Goal: Task Accomplishment & Management: Use online tool/utility

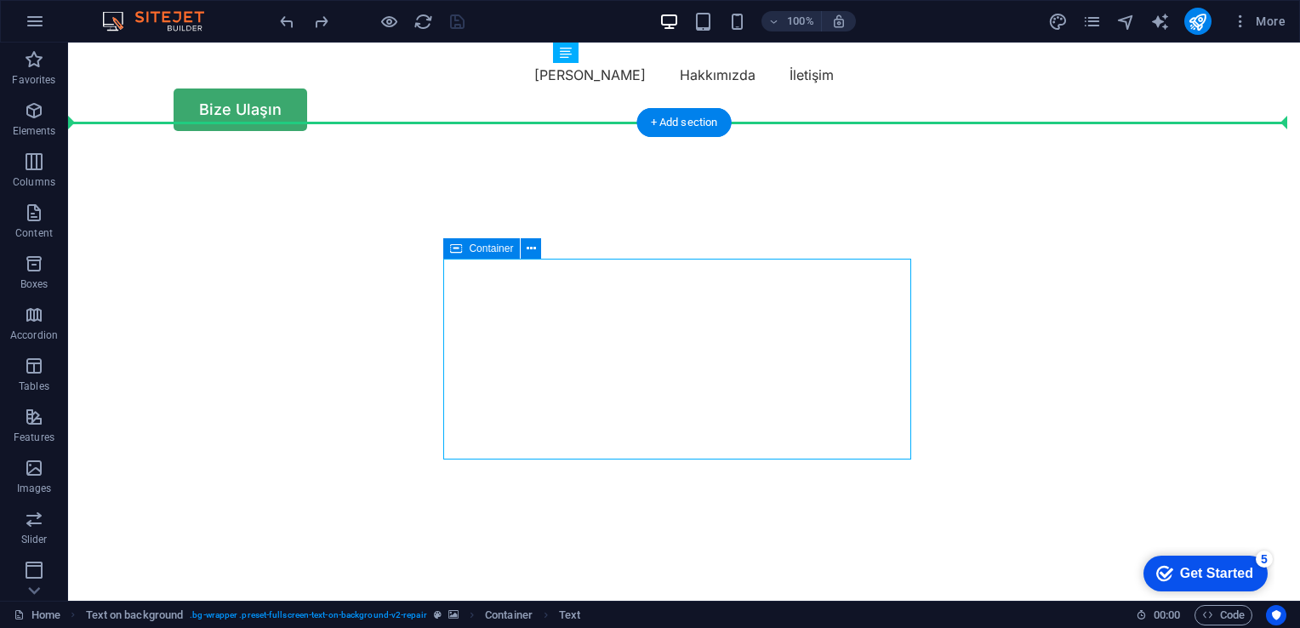
drag, startPoint x: 548, startPoint y: 296, endPoint x: 155, endPoint y: 310, distance: 393.4
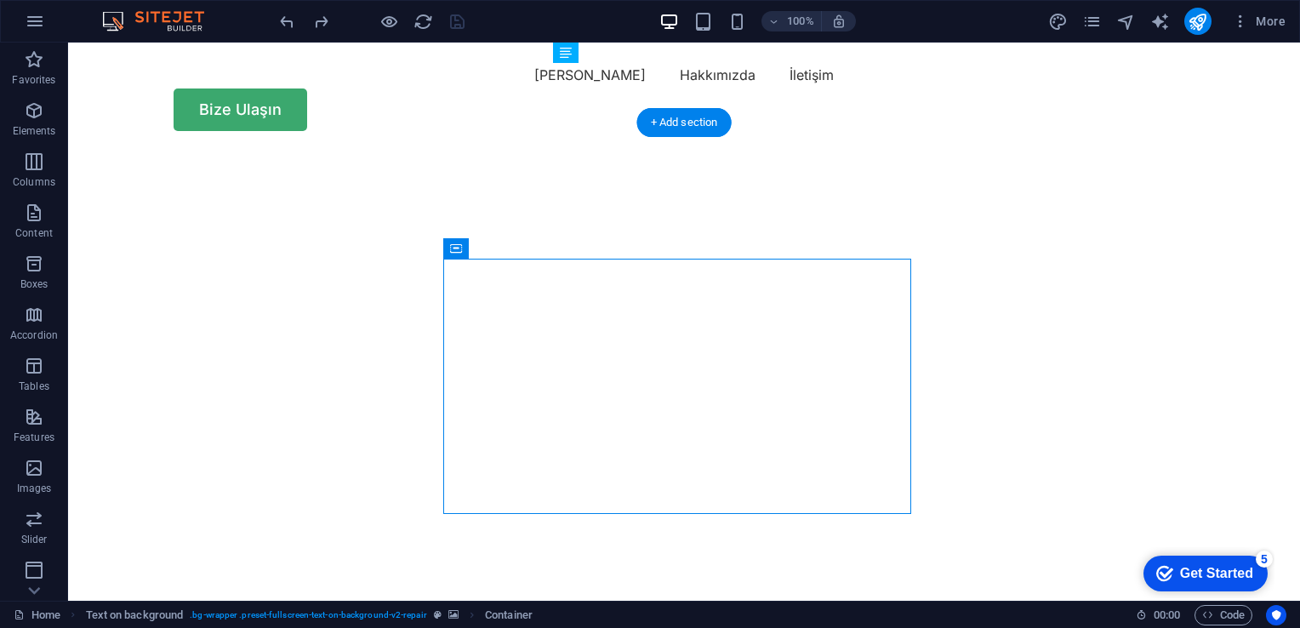
drag, startPoint x: 544, startPoint y: 291, endPoint x: 752, endPoint y: 346, distance: 215.7
click at [467, 248] on div "Container" at bounding box center [481, 248] width 77 height 20
click at [529, 248] on icon at bounding box center [531, 249] width 9 height 18
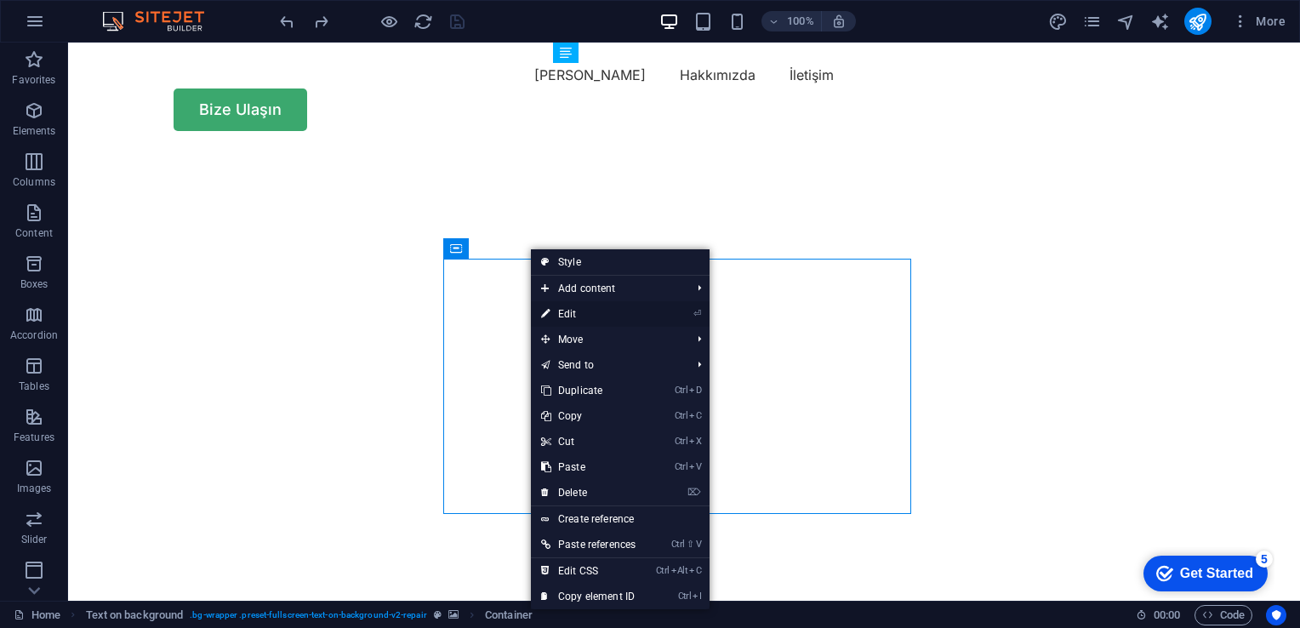
click at [604, 311] on link "⏎ Edit" at bounding box center [588, 314] width 115 height 26
select select "px"
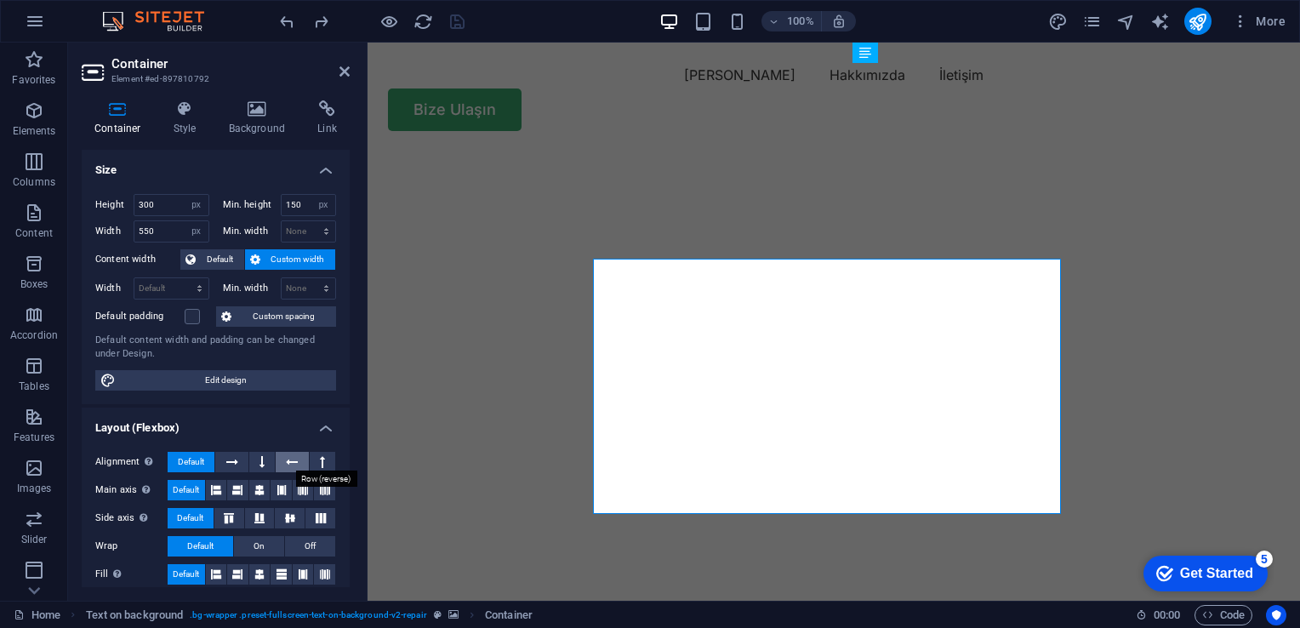
click at [288, 462] on icon at bounding box center [292, 462] width 12 height 20
click at [218, 486] on icon at bounding box center [216, 490] width 10 height 20
click at [216, 570] on icon at bounding box center [216, 574] width 10 height 20
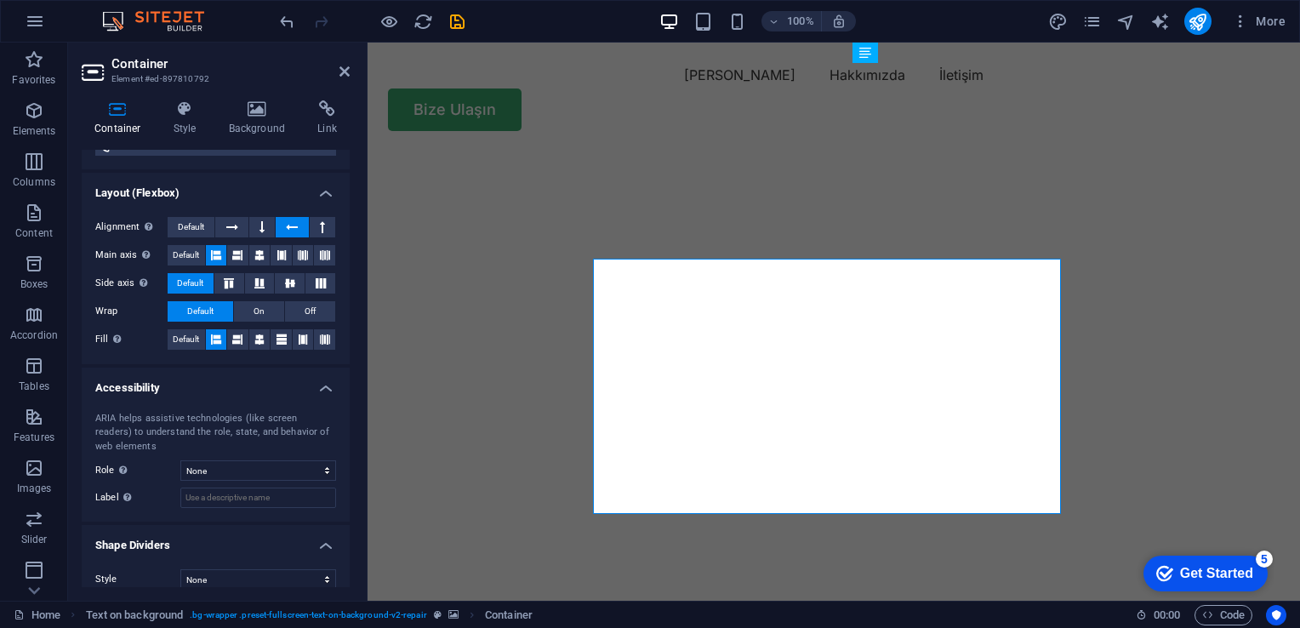
scroll to position [248, 0]
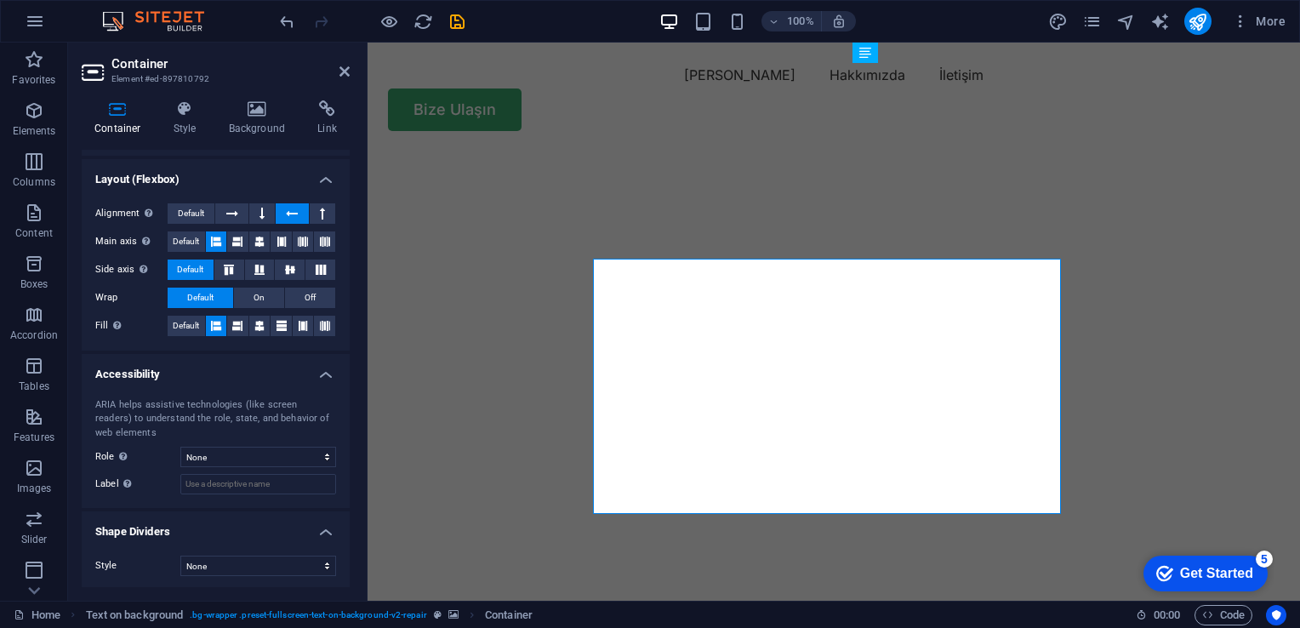
click at [335, 76] on header "Container Element #ed-897810792" at bounding box center [216, 65] width 268 height 44
click at [347, 71] on icon at bounding box center [345, 72] width 10 height 14
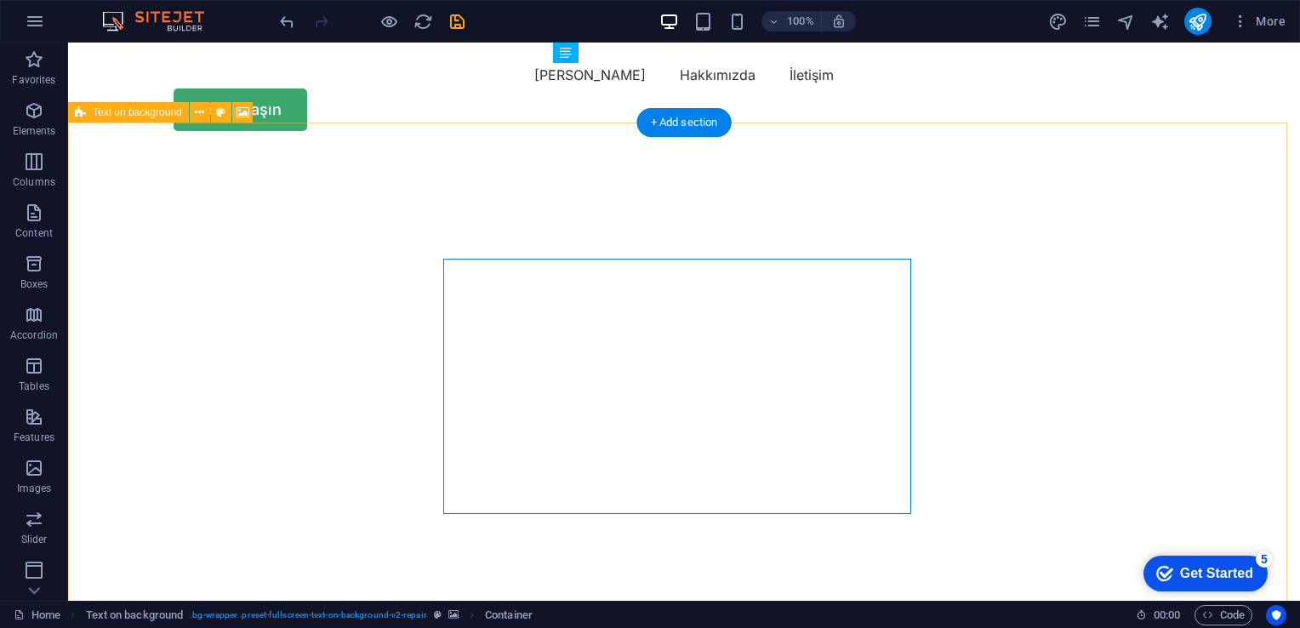
click at [791, 150] on img "1/2" at bounding box center [677, 150] width 1219 height 0
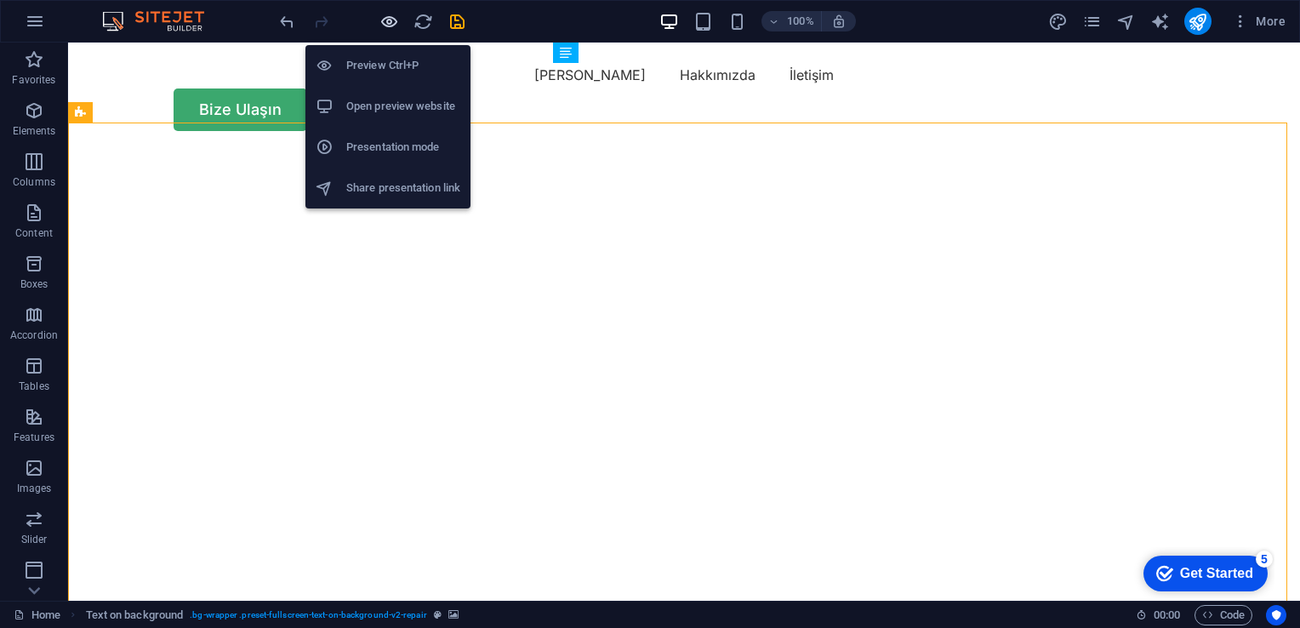
click at [385, 23] on icon "button" at bounding box center [390, 22] width 20 height 20
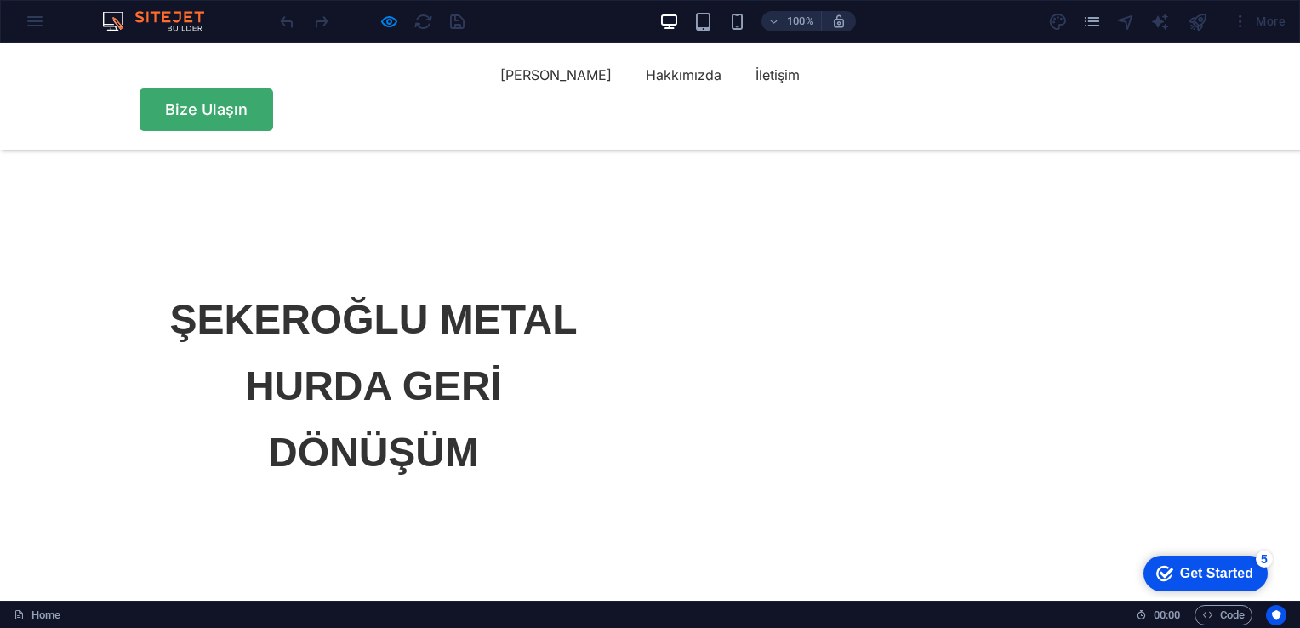
scroll to position [0, 0]
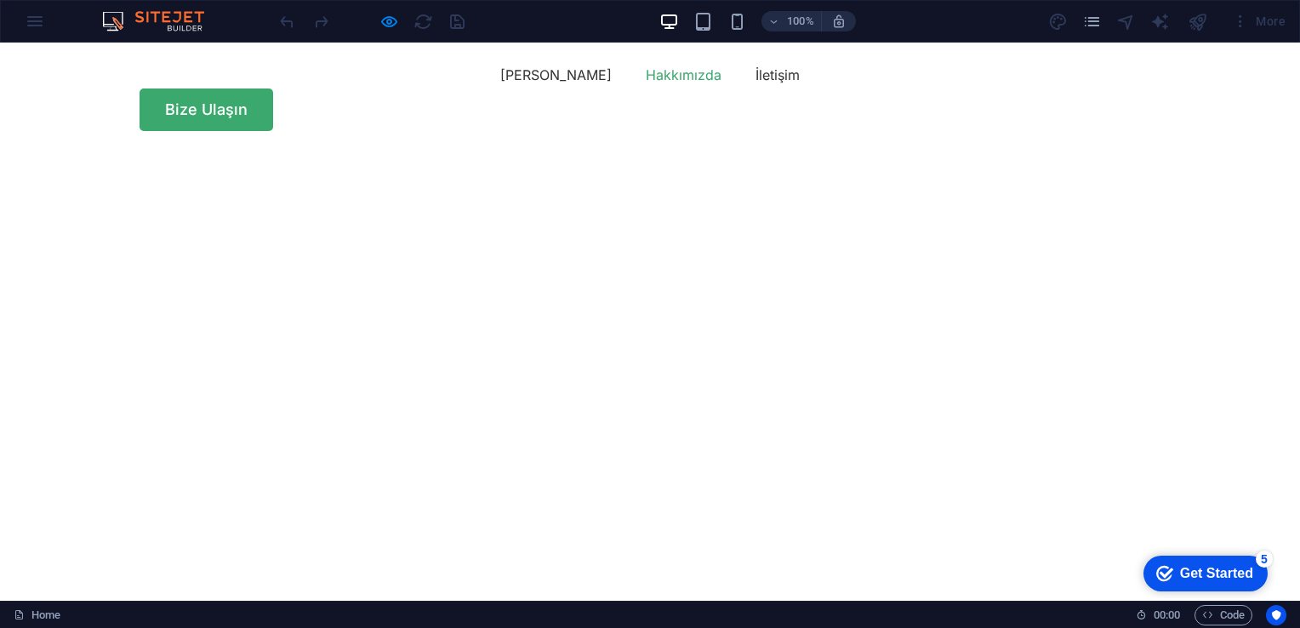
click at [646, 82] on link "Hakkımızda" at bounding box center [684, 74] width 76 height 27
click at [756, 82] on link "İletişim" at bounding box center [778, 74] width 44 height 27
click at [646, 80] on link "Hakkımızda" at bounding box center [684, 74] width 76 height 27
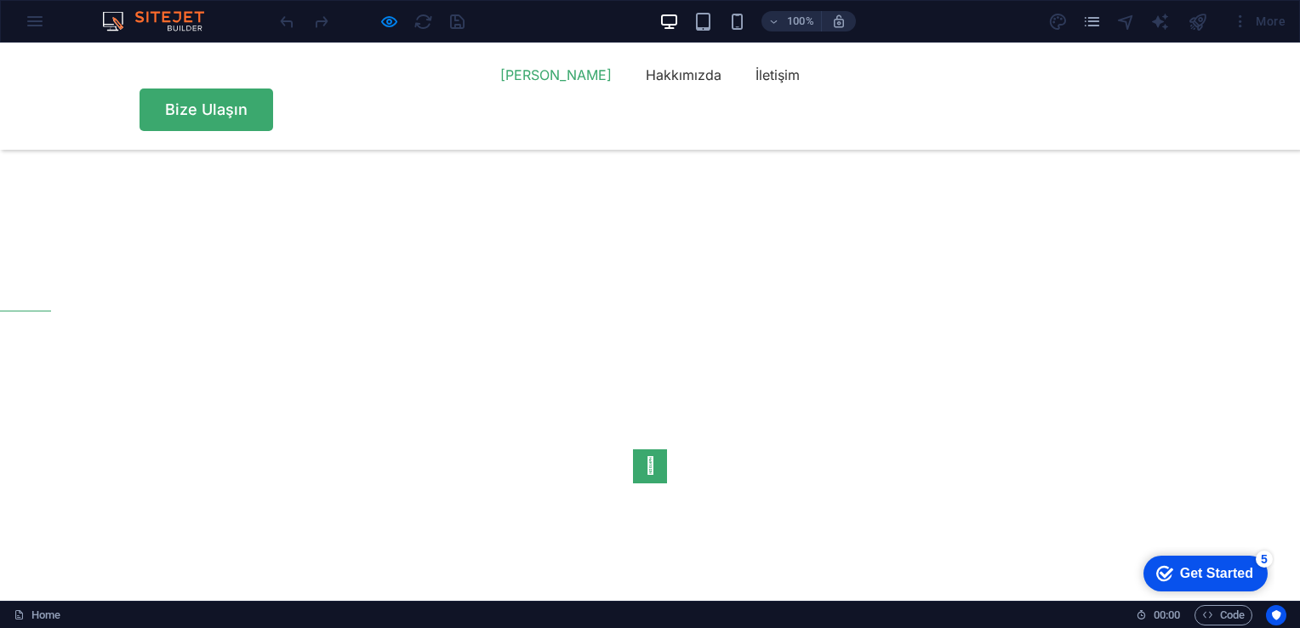
click at [500, 82] on link "[PERSON_NAME]" at bounding box center [555, 74] width 111 height 27
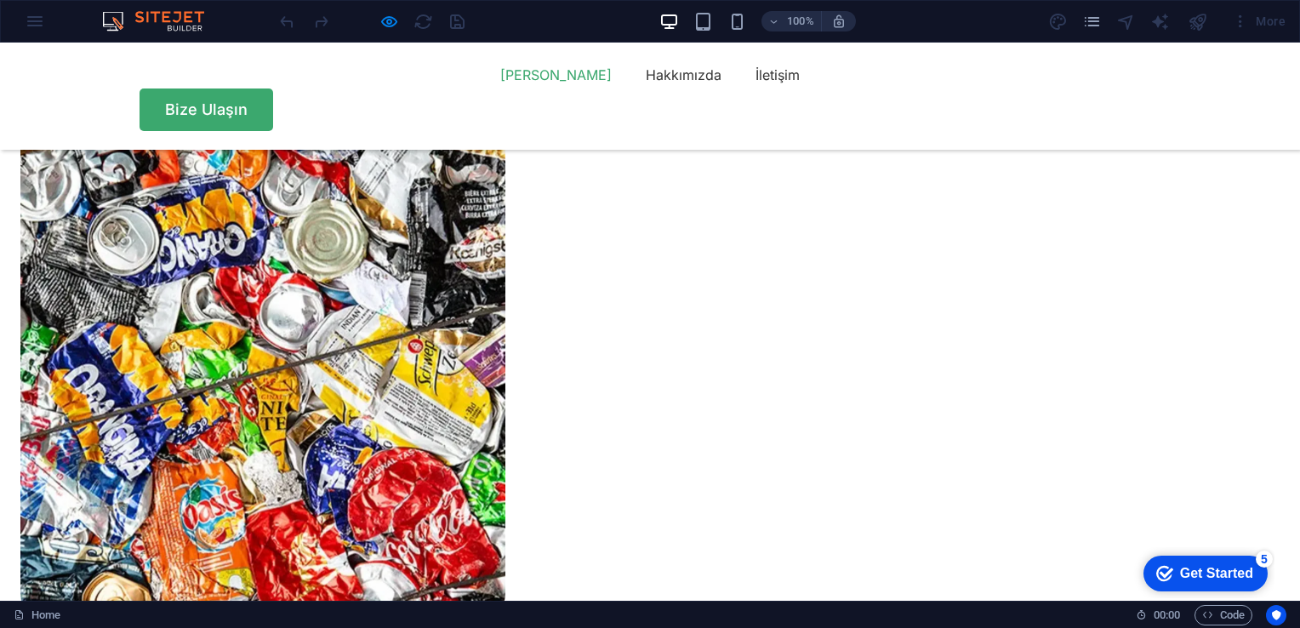
scroll to position [448, 0]
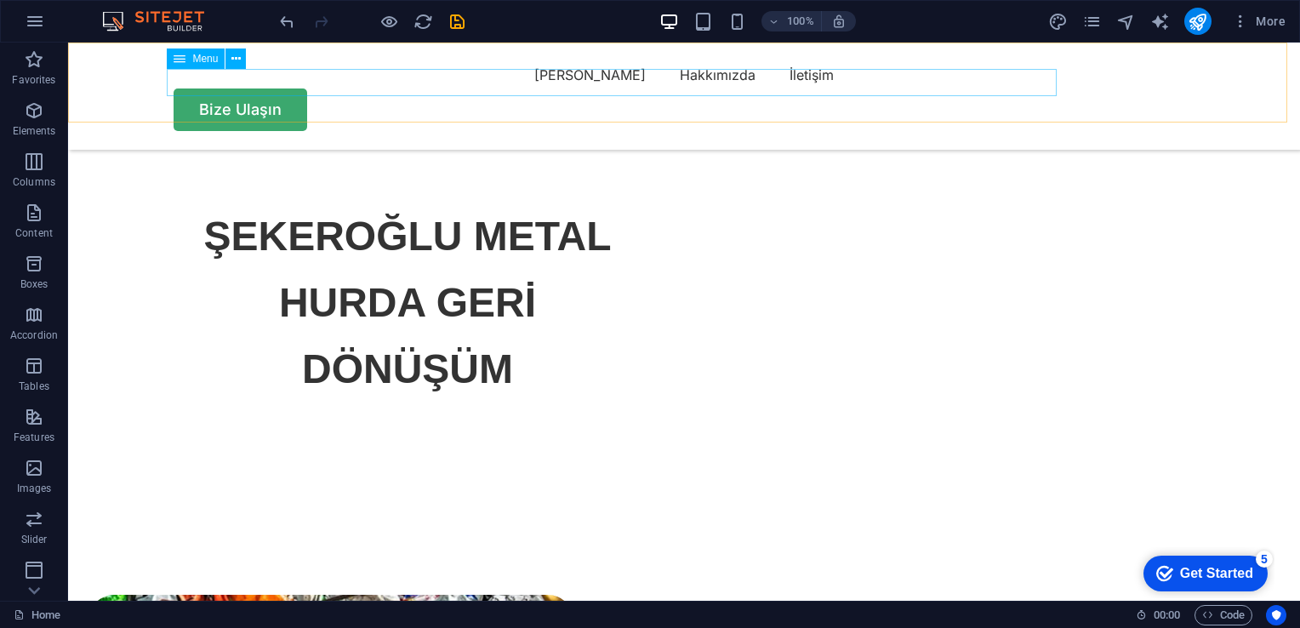
click at [620, 85] on nav "[PERSON_NAME] Hakkımızda İletişim" at bounding box center [684, 74] width 1021 height 27
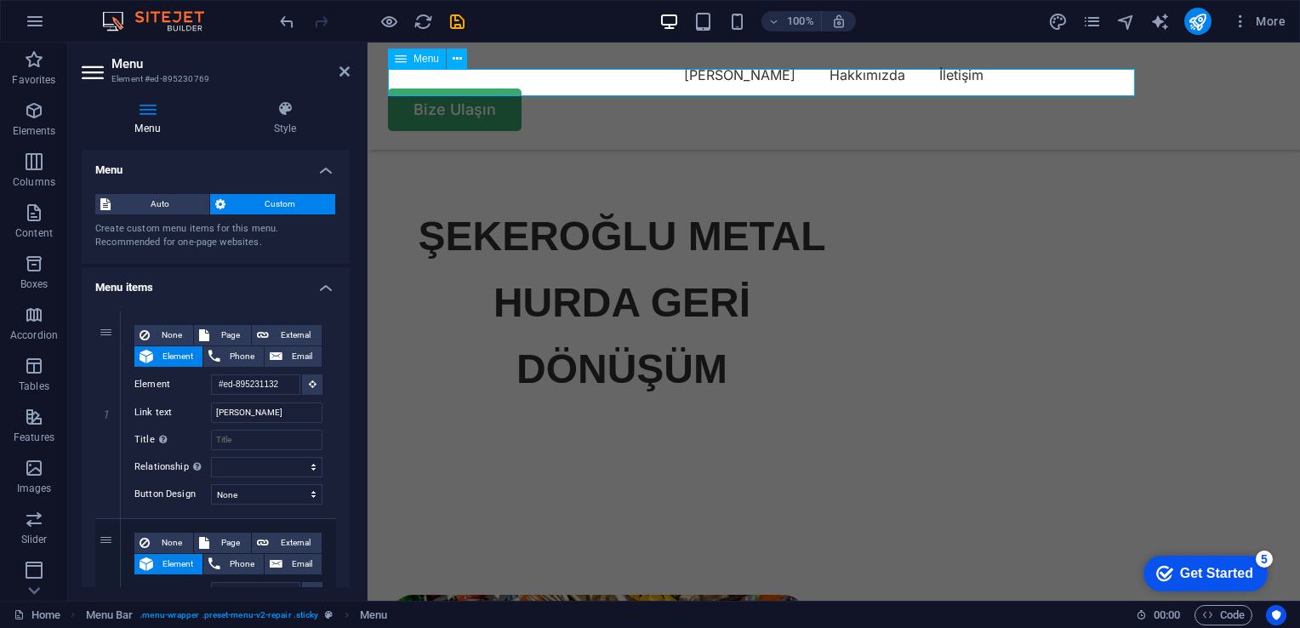
click at [783, 83] on nav "[PERSON_NAME] Hakkımızda İletişim" at bounding box center [834, 74] width 892 height 27
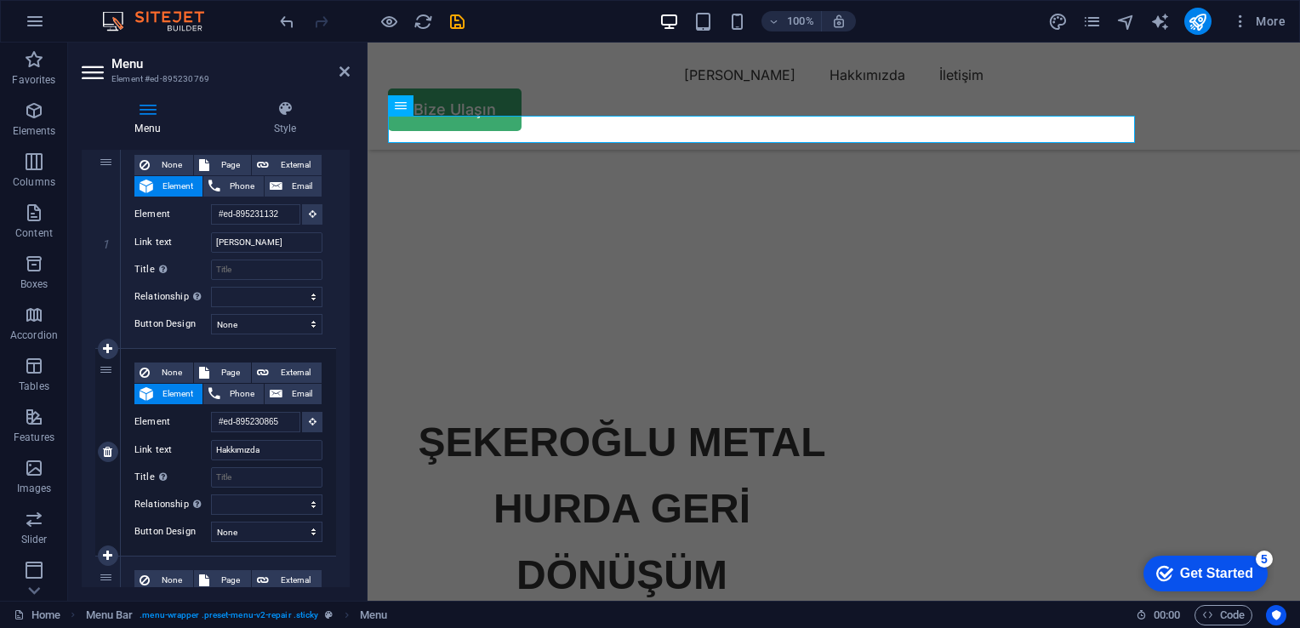
scroll to position [208, 0]
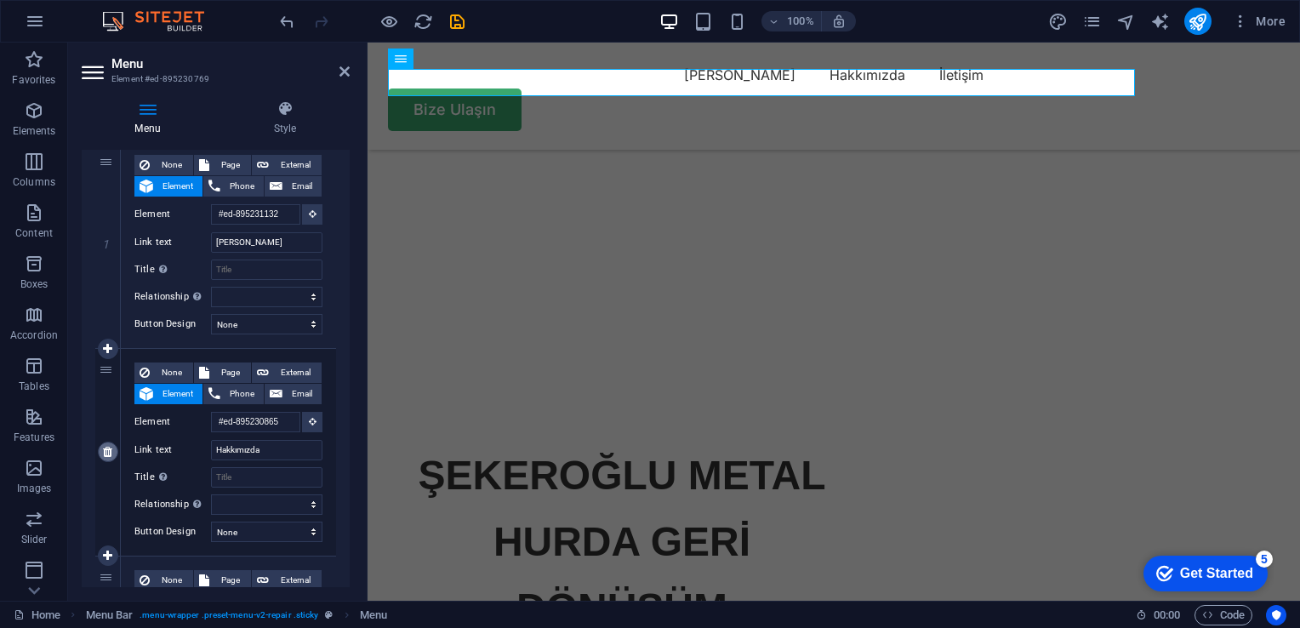
click at [106, 453] on icon at bounding box center [107, 452] width 9 height 12
select select
type input "#ed-895231894"
type input "İletişim"
select select
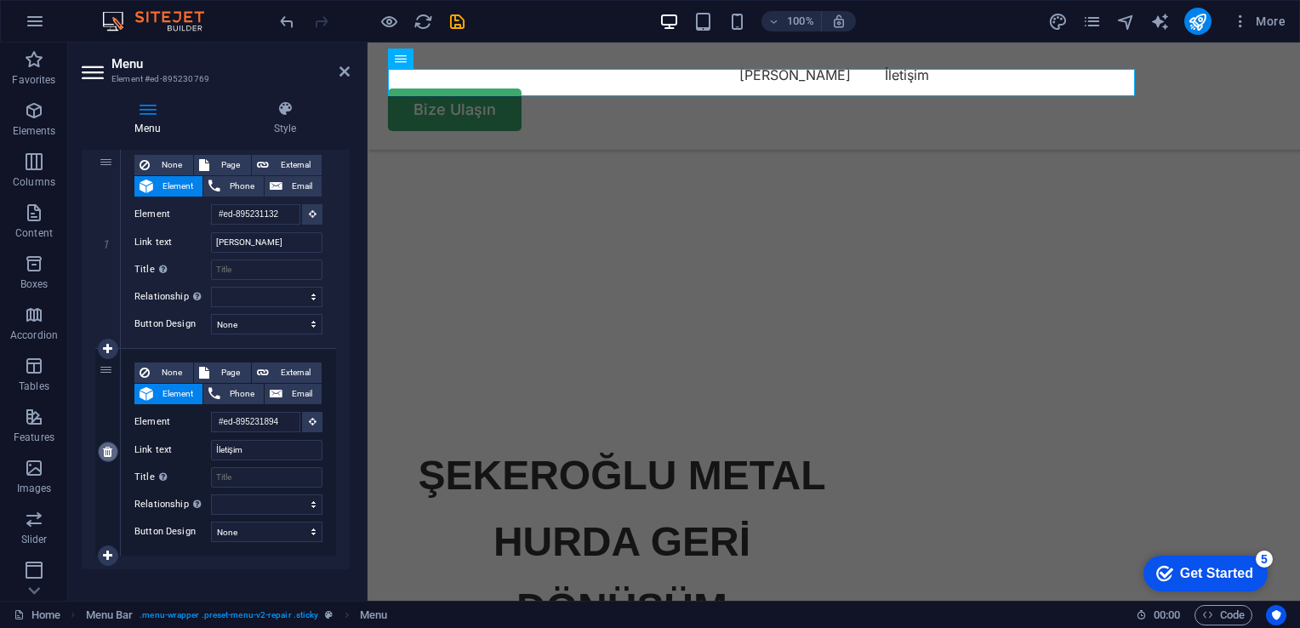
click at [111, 454] on icon at bounding box center [107, 452] width 9 height 12
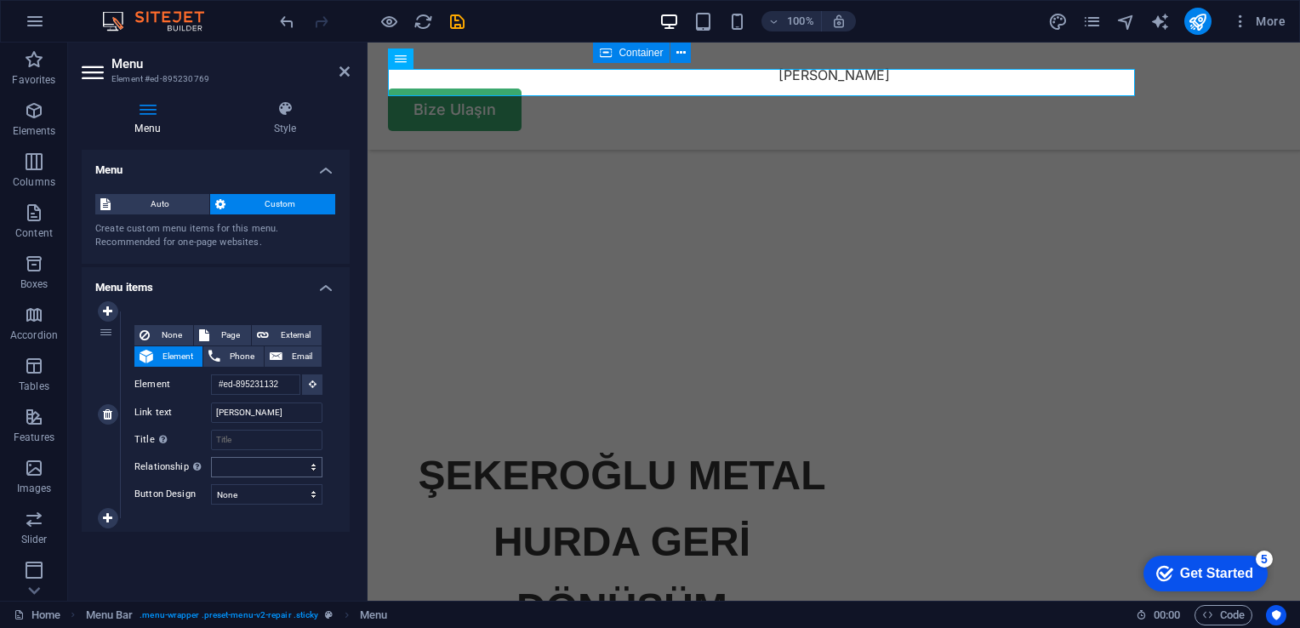
select select
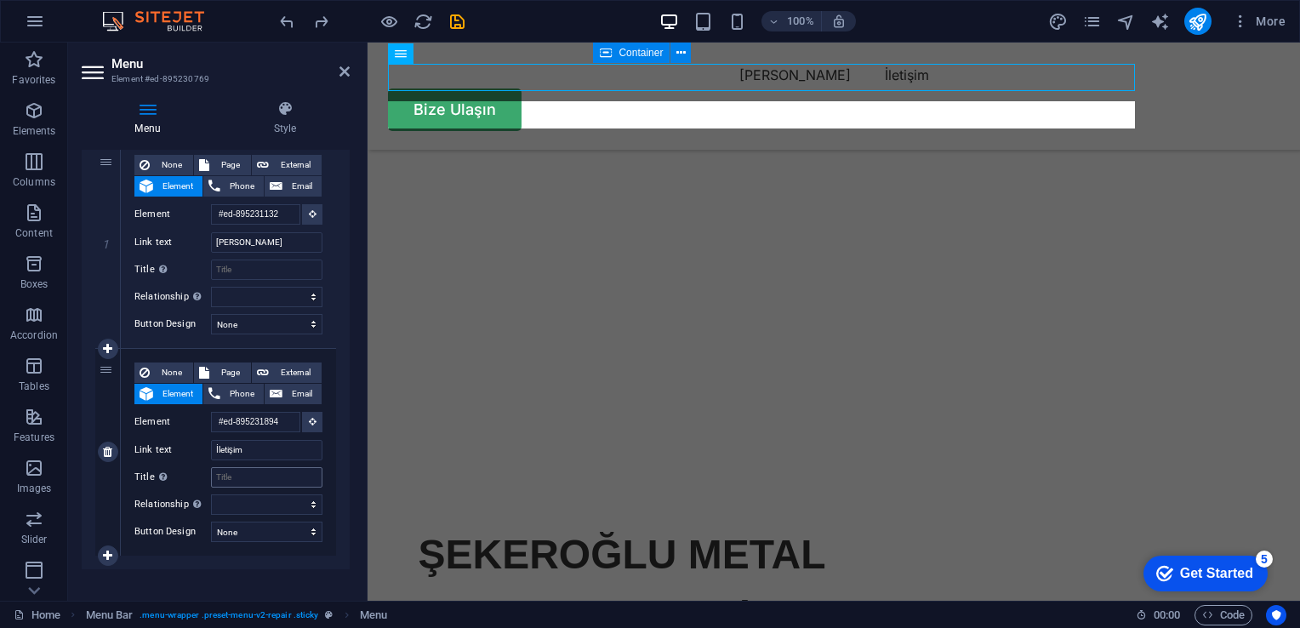
scroll to position [129, 0]
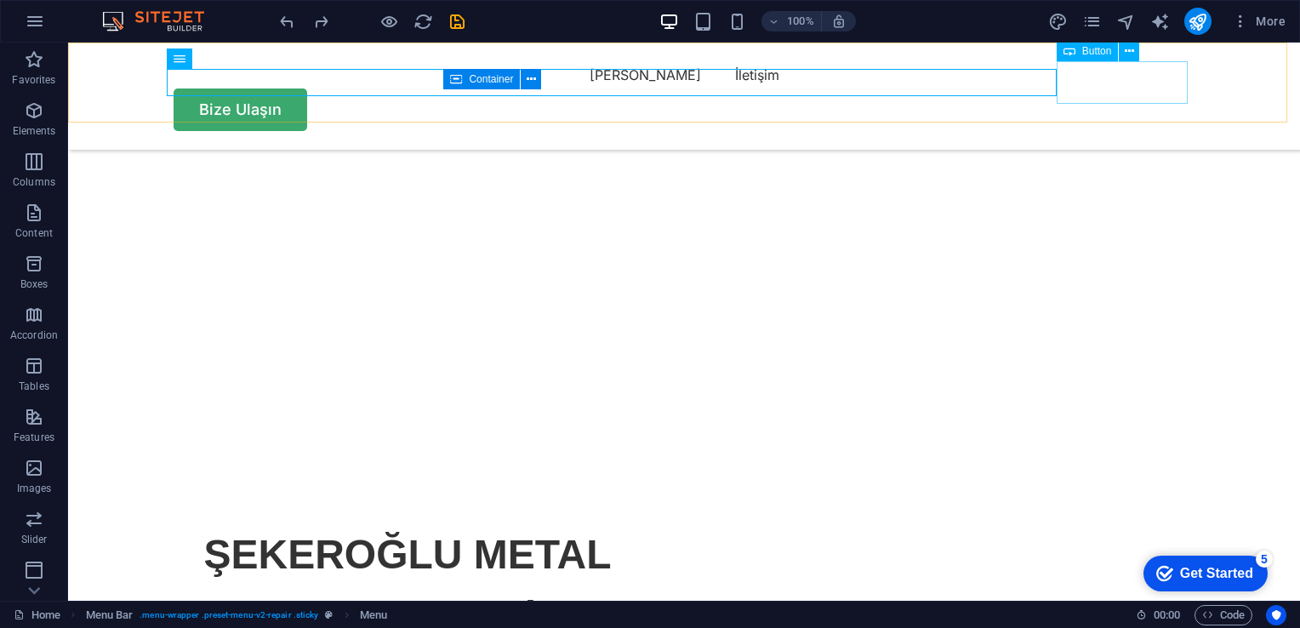
click at [1160, 88] on div "Bize Ulaşın" at bounding box center [684, 109] width 1021 height 43
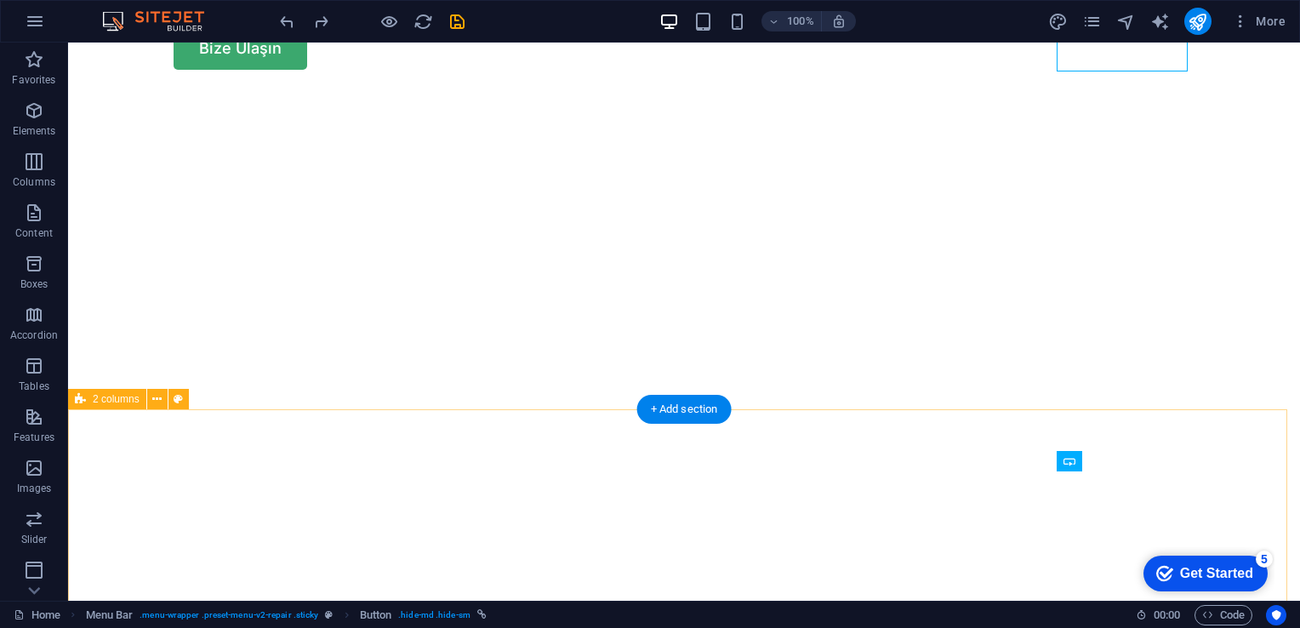
scroll to position [0, 0]
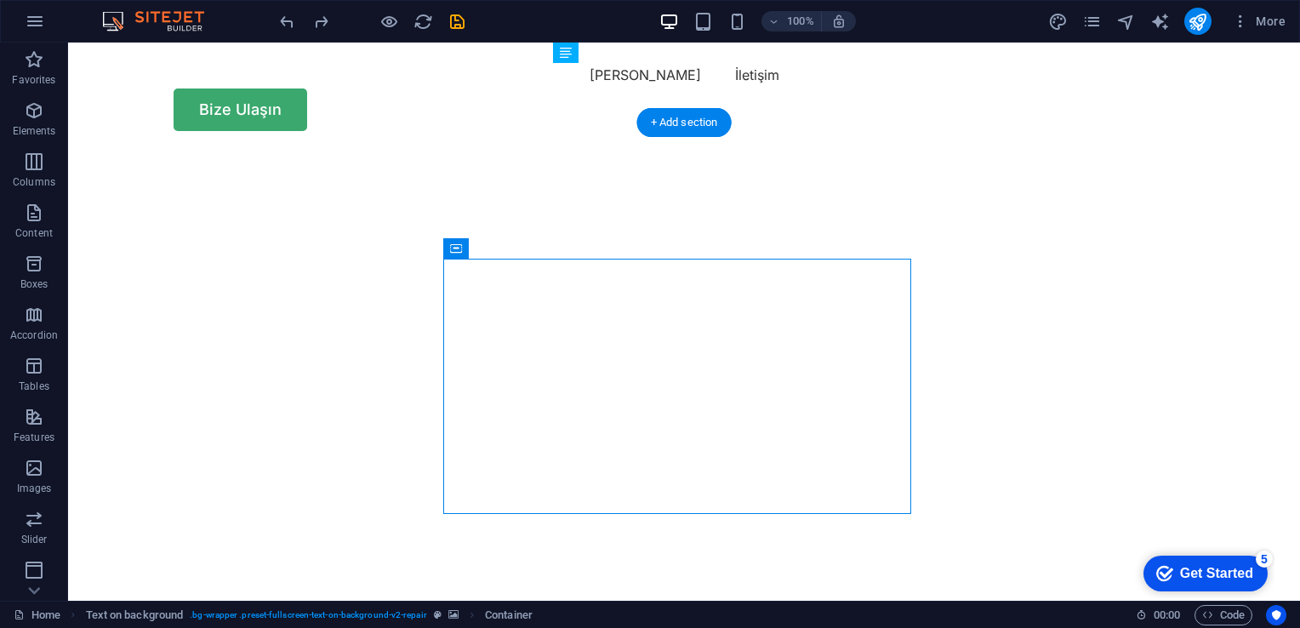
drag, startPoint x: 649, startPoint y: 490, endPoint x: 163, endPoint y: 483, distance: 485.9
click at [163, 483] on div "ŞEKEROĞLU METAL HURDA GERİ DÖNÜŞÜM" at bounding box center [684, 542] width 1232 height 784
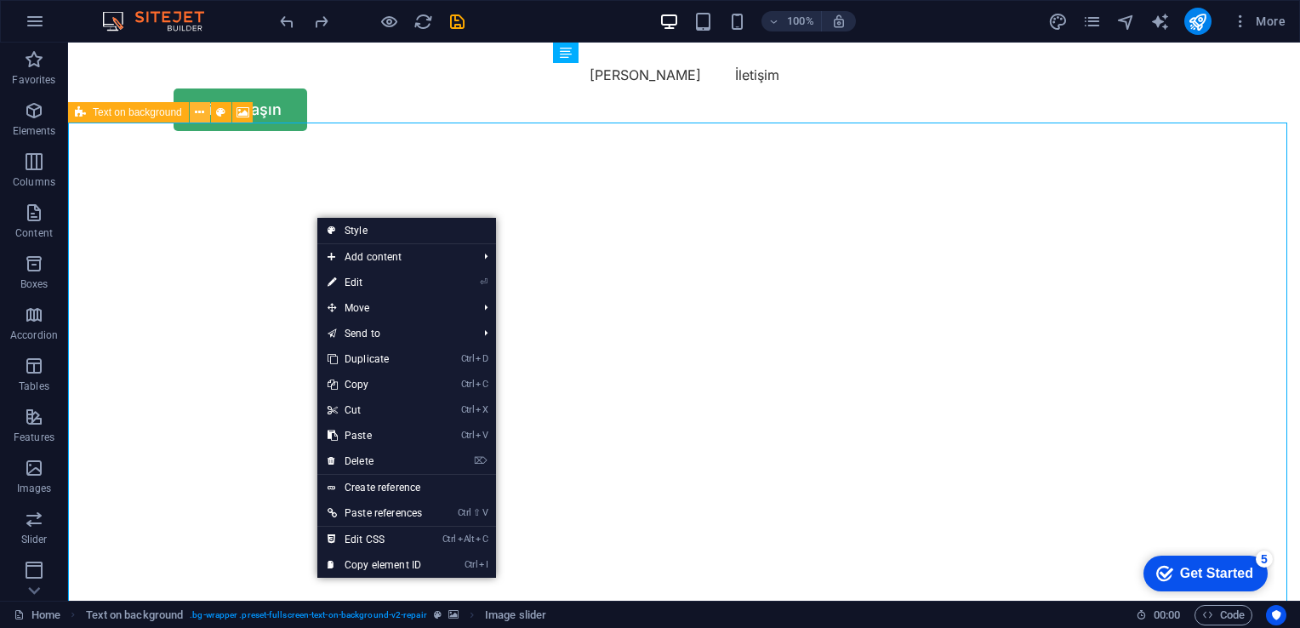
click at [201, 114] on icon at bounding box center [199, 113] width 9 height 18
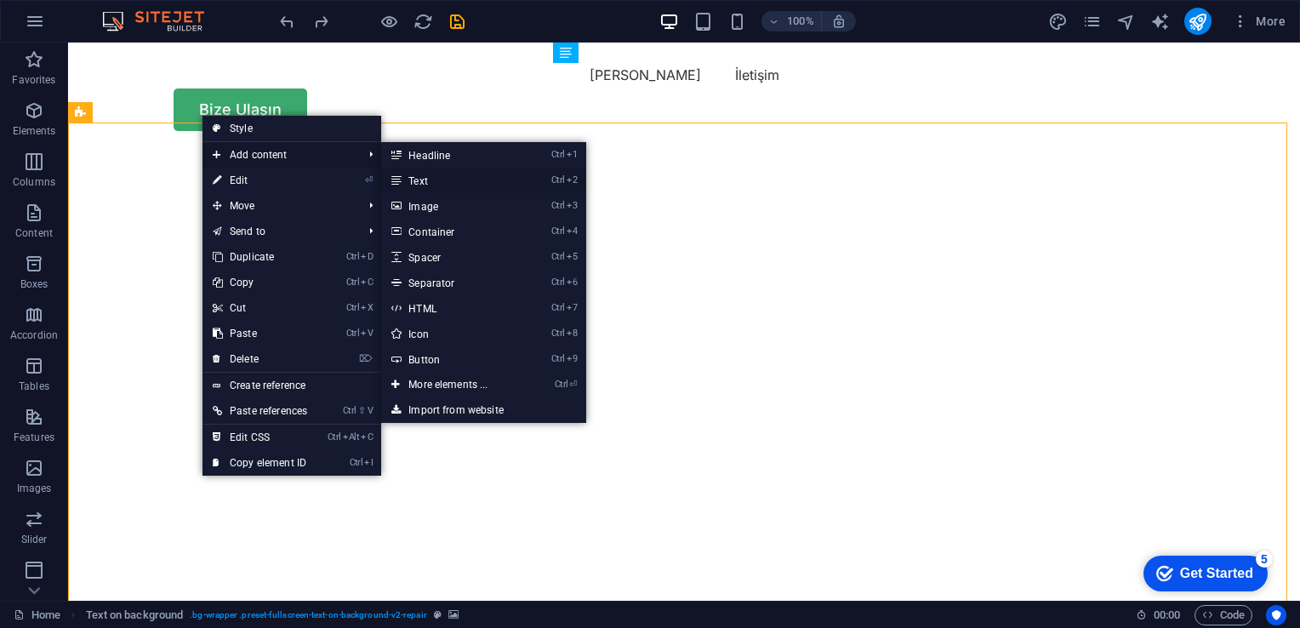
click at [429, 182] on link "Ctrl 2 Text" at bounding box center [451, 181] width 140 height 26
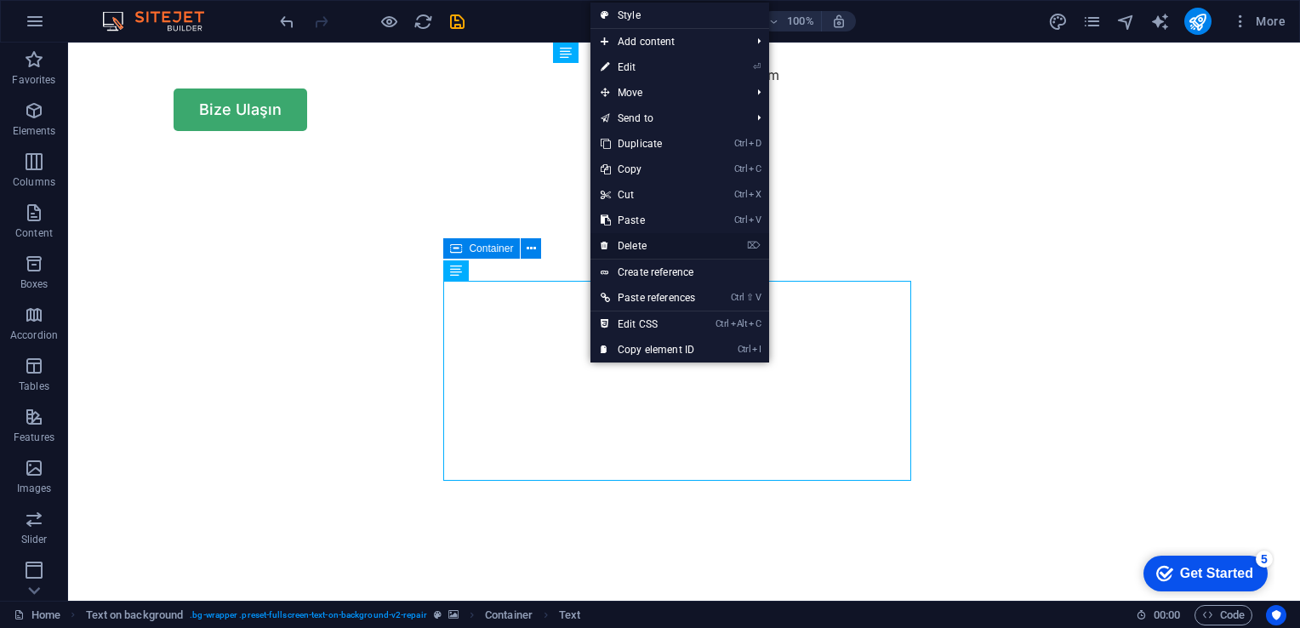
click at [643, 245] on link "⌦ Delete" at bounding box center [648, 246] width 115 height 26
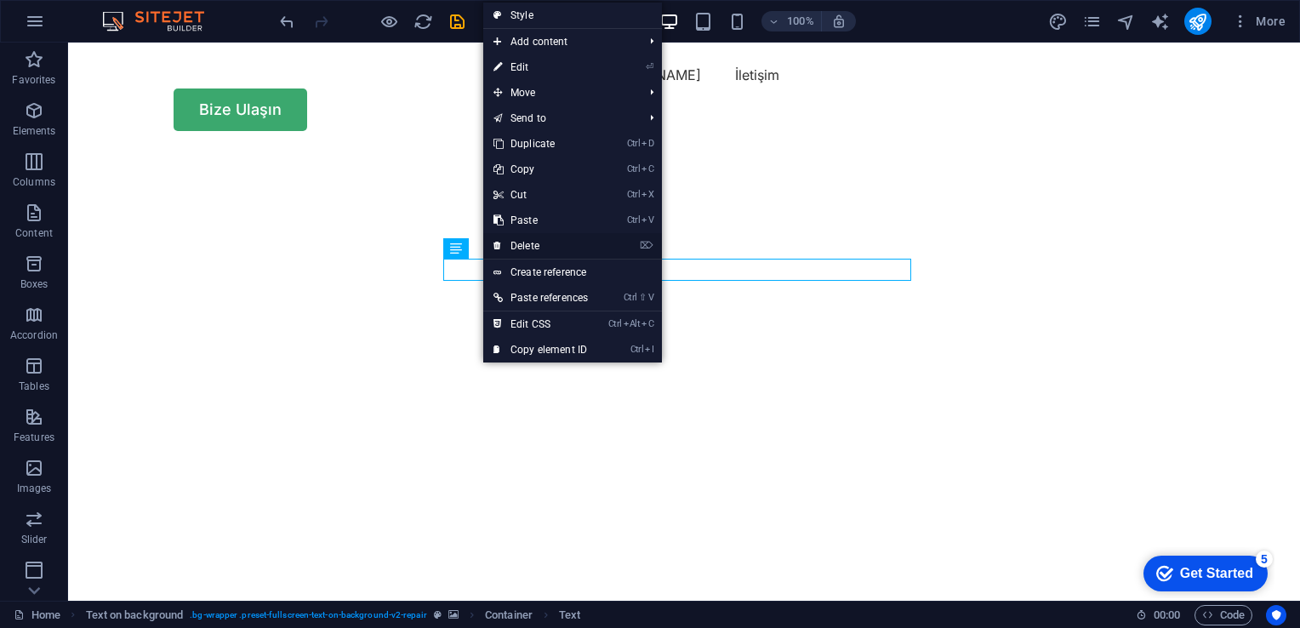
click at [544, 240] on link "⌦ Delete" at bounding box center [540, 246] width 115 height 26
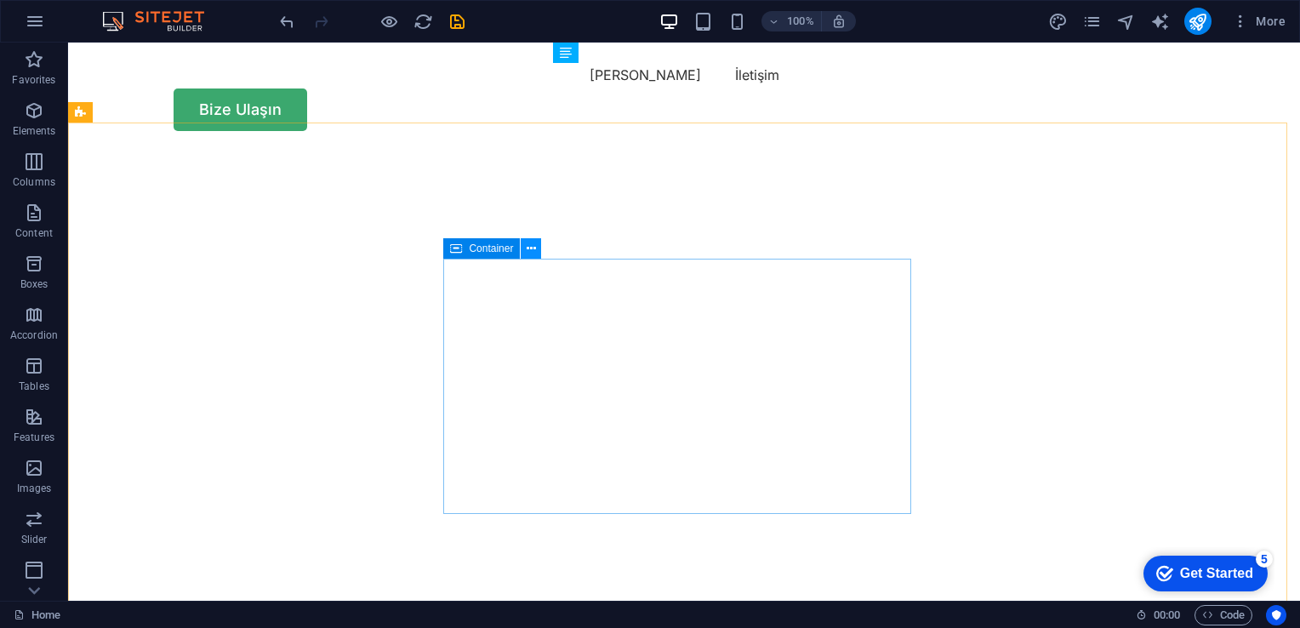
click at [531, 254] on icon at bounding box center [531, 249] width 9 height 18
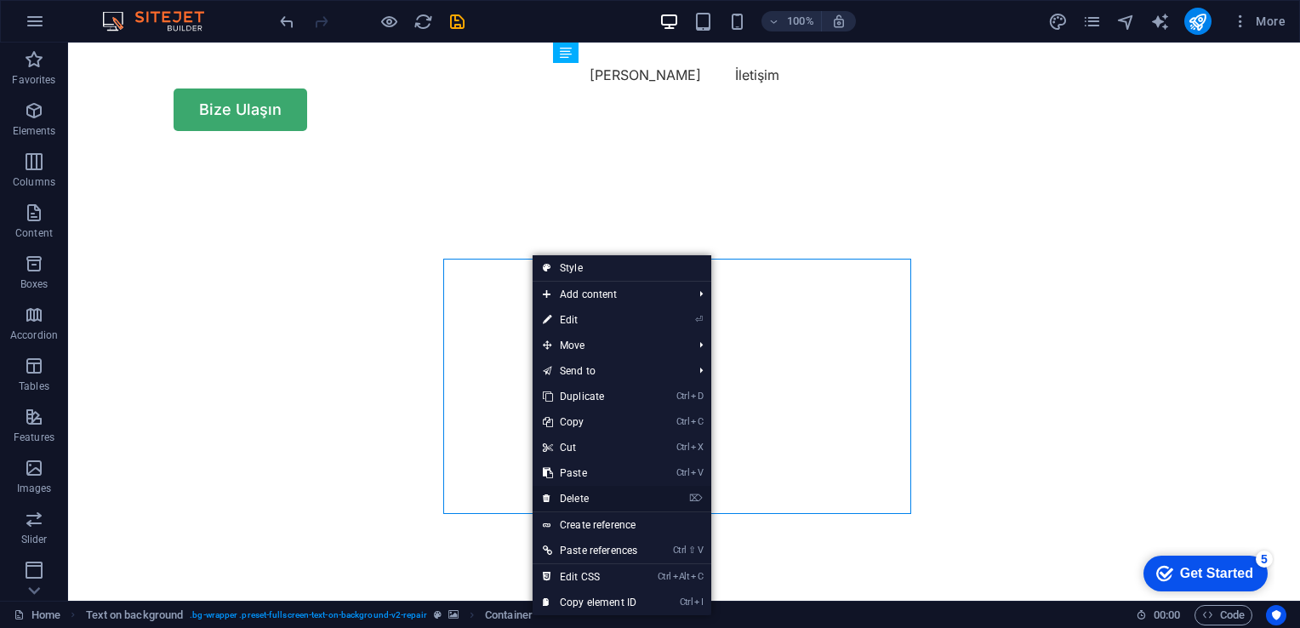
drag, startPoint x: 579, startPoint y: 496, endPoint x: 511, endPoint y: 454, distance: 80.3
click at [579, 497] on link "⌦ Delete" at bounding box center [590, 499] width 115 height 26
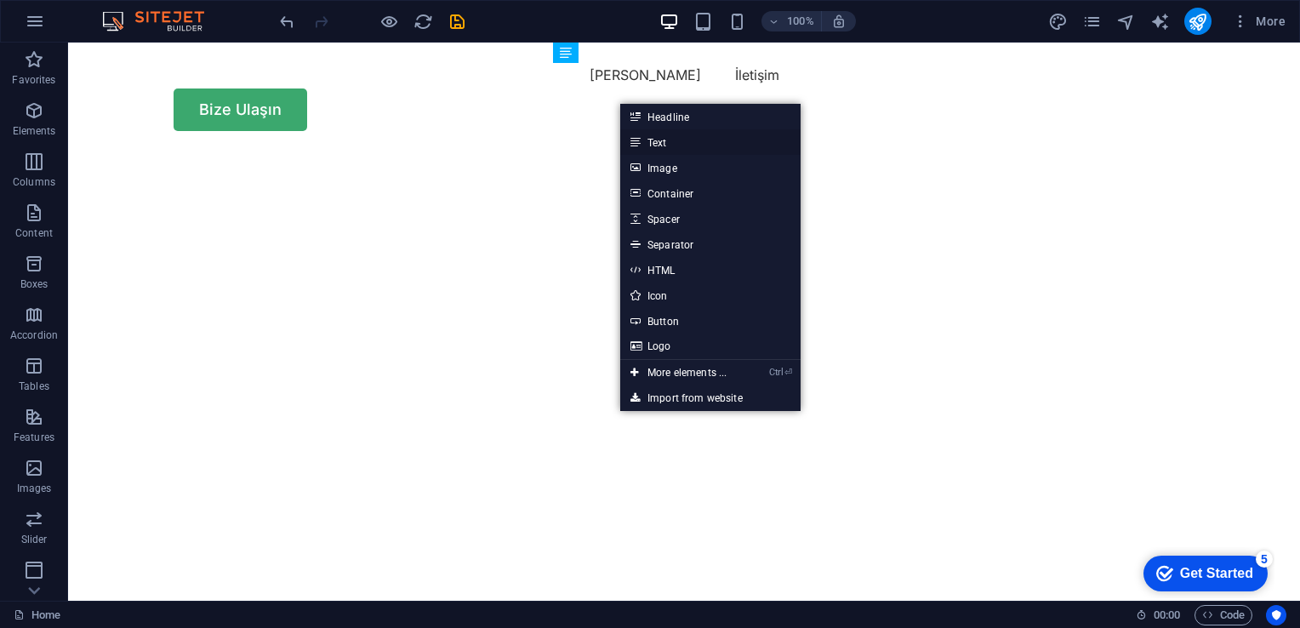
click at [665, 150] on link "Text" at bounding box center [710, 142] width 180 height 26
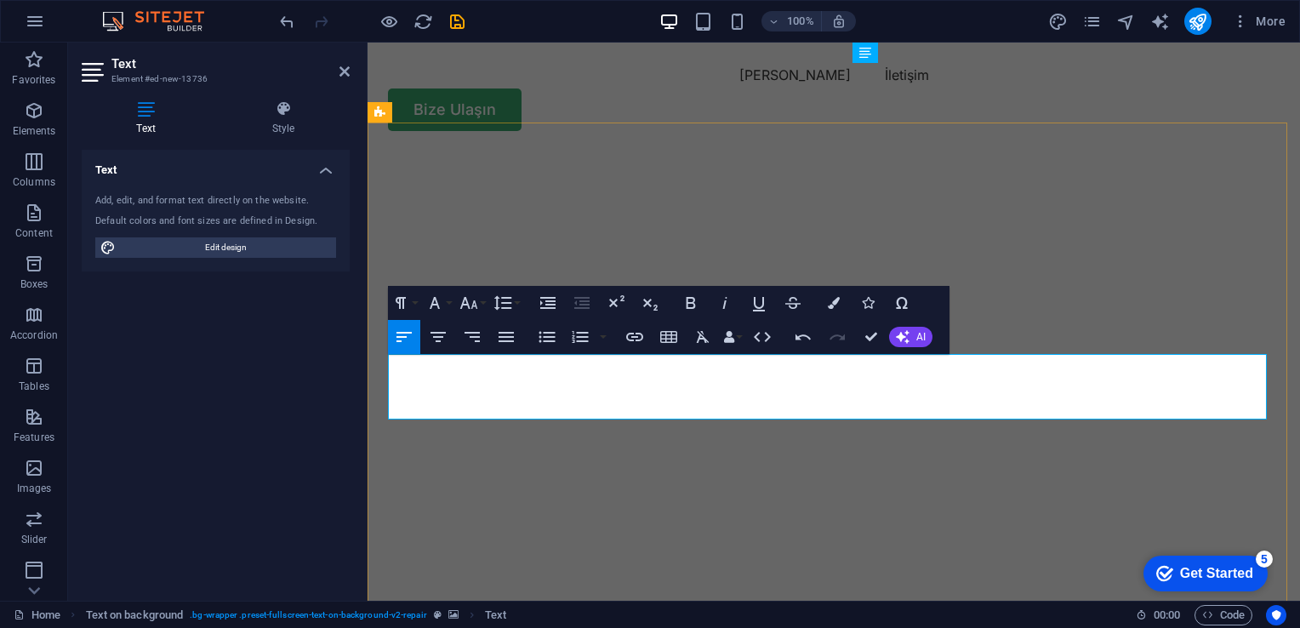
drag, startPoint x: 503, startPoint y: 410, endPoint x: 390, endPoint y: 357, distance: 125.2
click at [442, 300] on icon "button" at bounding box center [435, 303] width 20 height 20
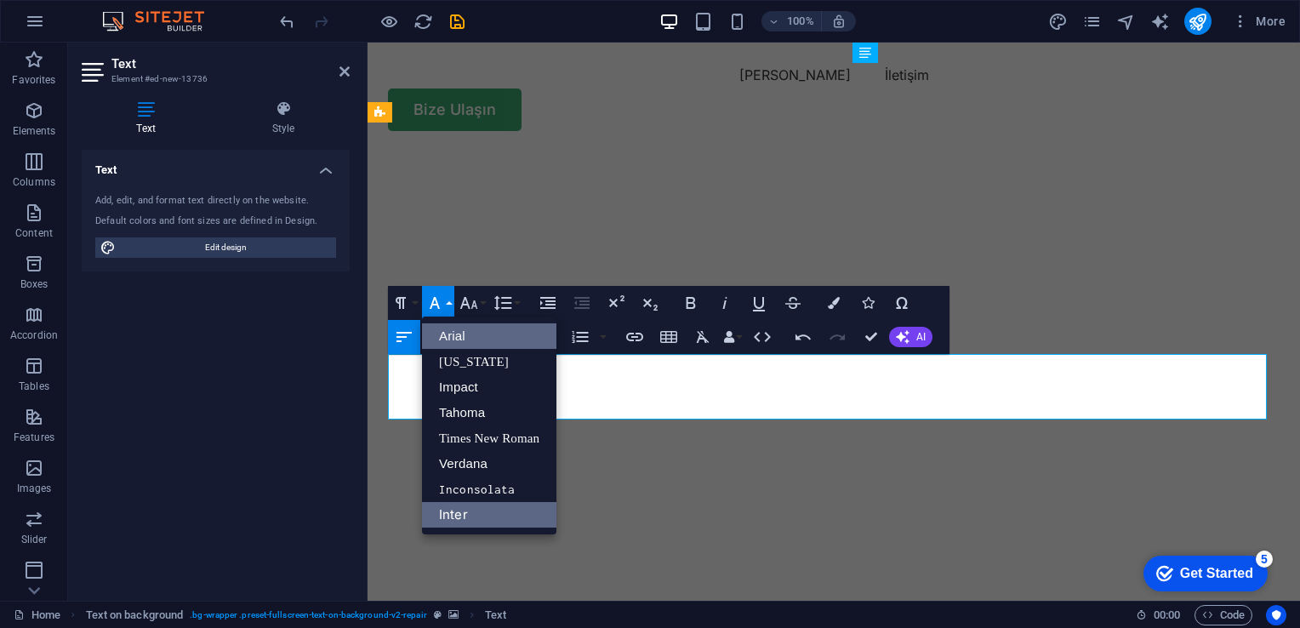
click at [471, 335] on link "Arial" at bounding box center [489, 336] width 134 height 26
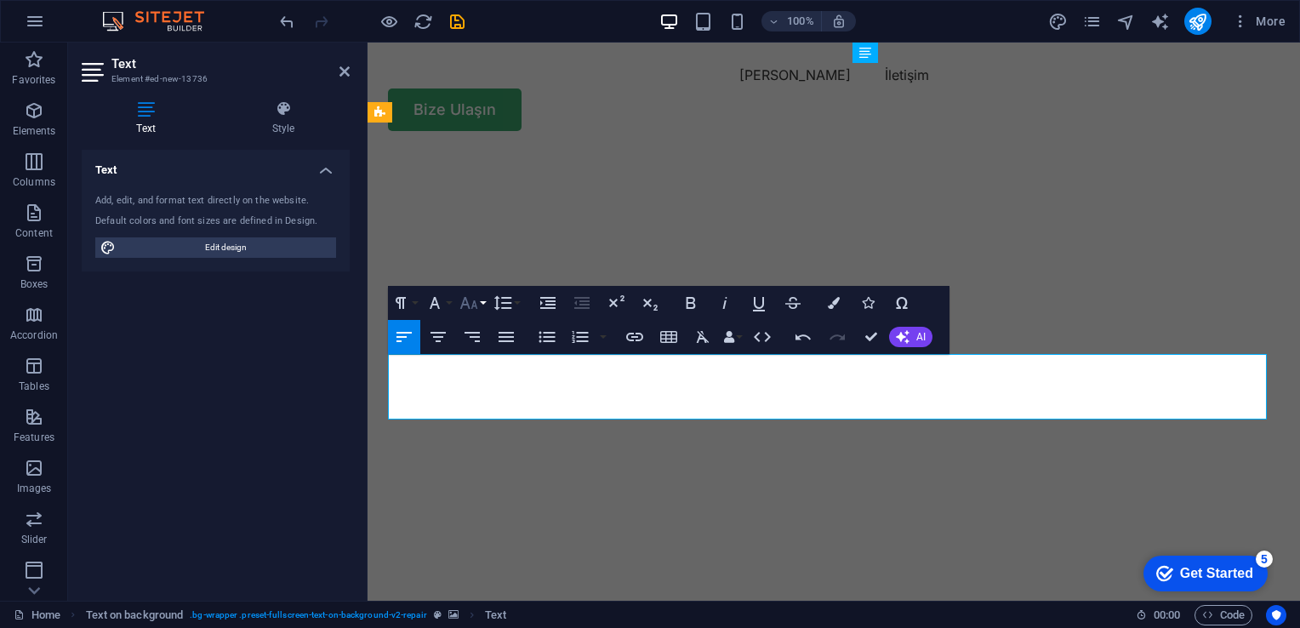
click at [476, 303] on icon "button" at bounding box center [469, 303] width 18 height 12
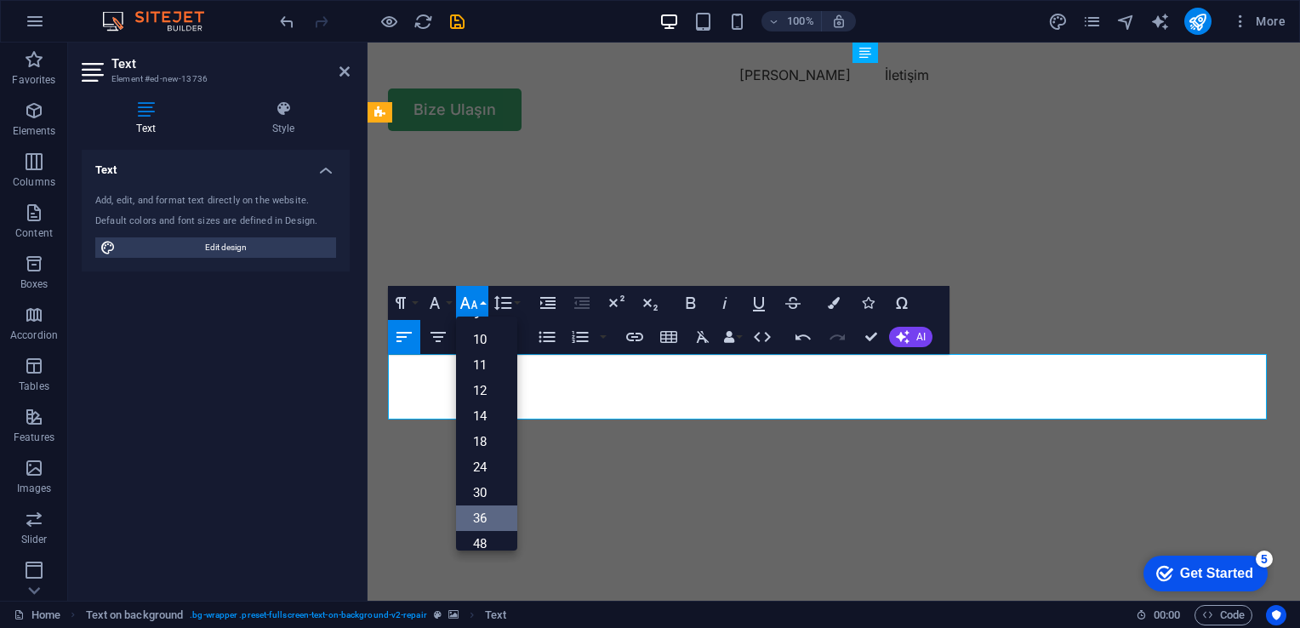
scroll to position [85, 0]
click at [497, 473] on link "36" at bounding box center [486, 481] width 61 height 26
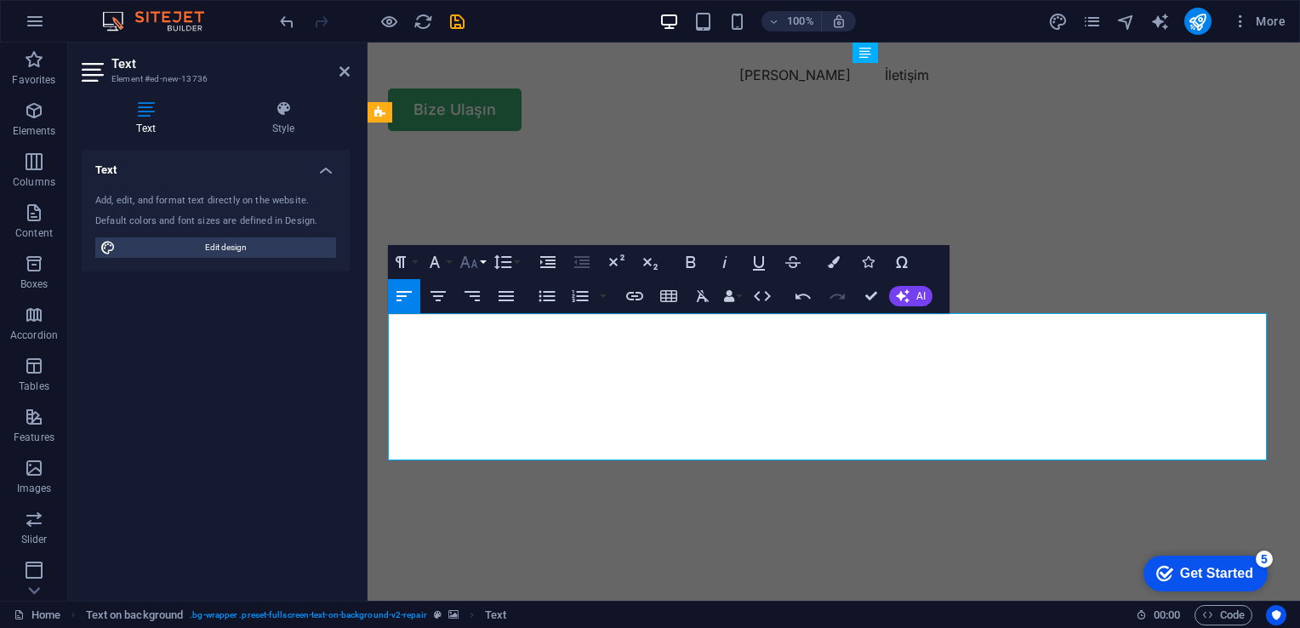
click at [479, 265] on button "Font Size" at bounding box center [472, 262] width 32 height 34
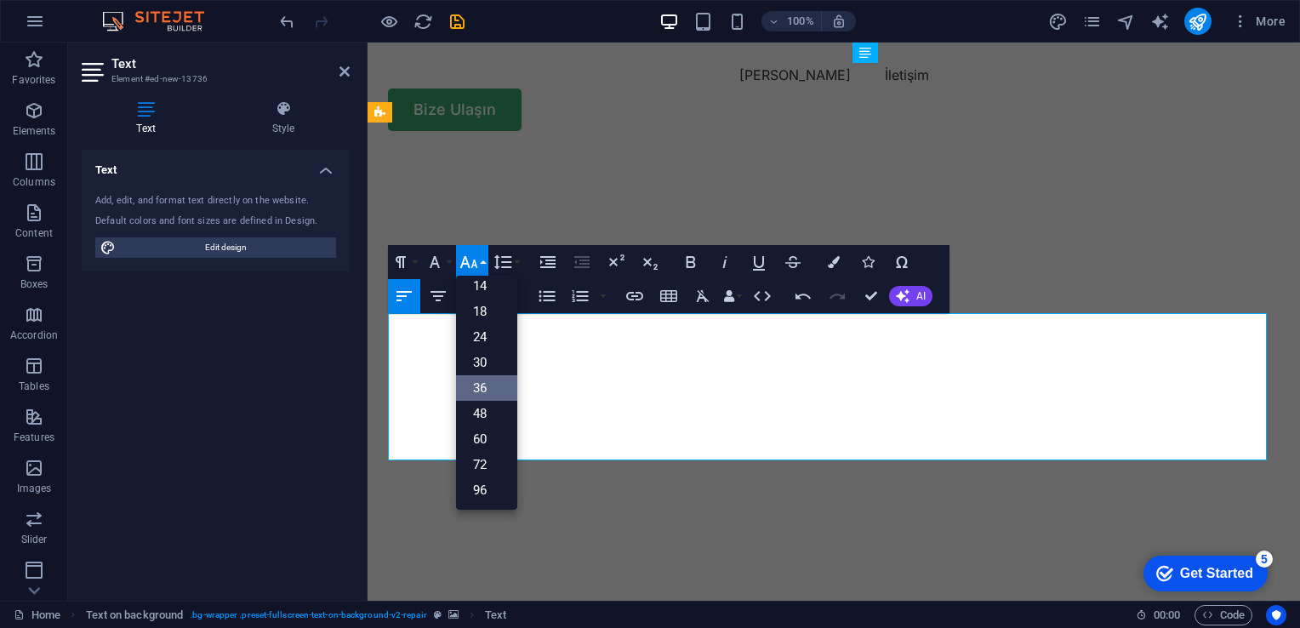
scroll to position [136, 0]
click at [496, 414] on link "48" at bounding box center [486, 415] width 61 height 26
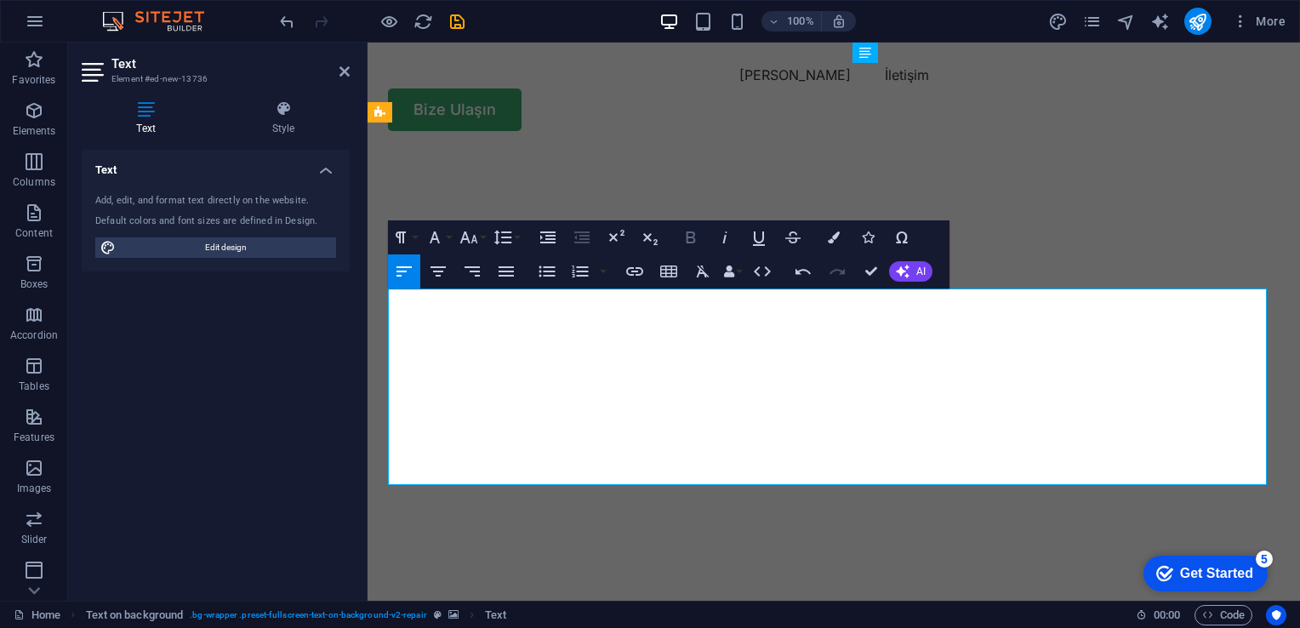
click at [692, 242] on icon "button" at bounding box center [691, 237] width 9 height 12
click at [1011, 150] on img "1/2" at bounding box center [828, 150] width 920 height 0
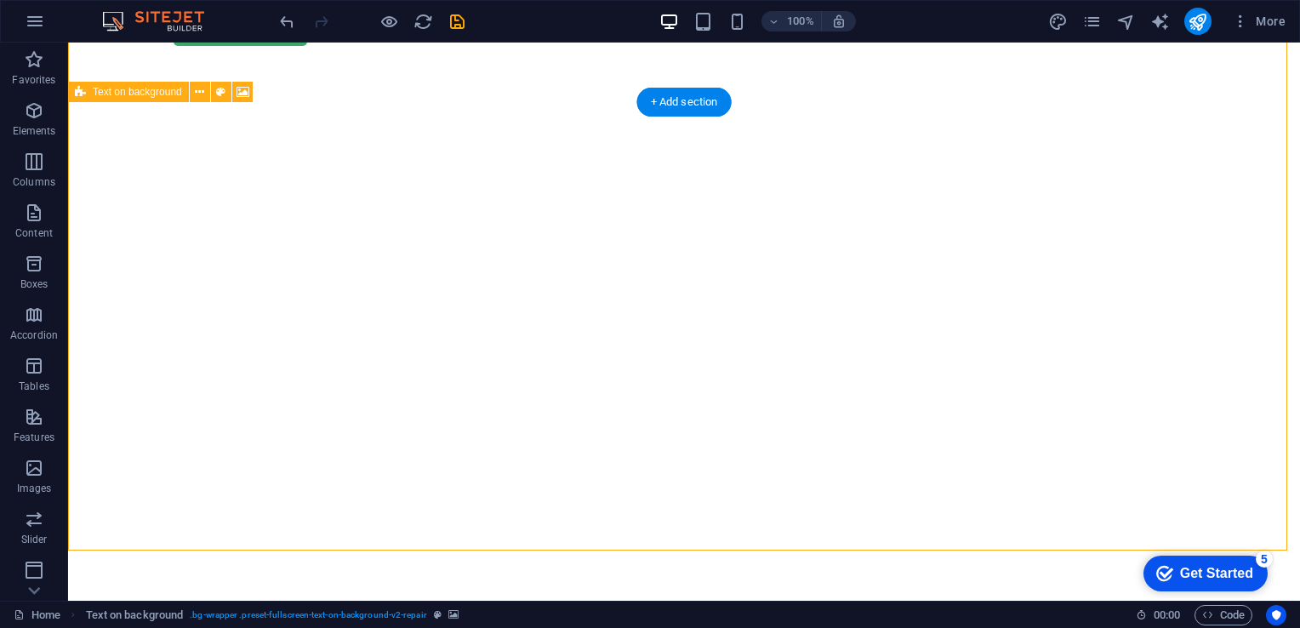
scroll to position [0, 0]
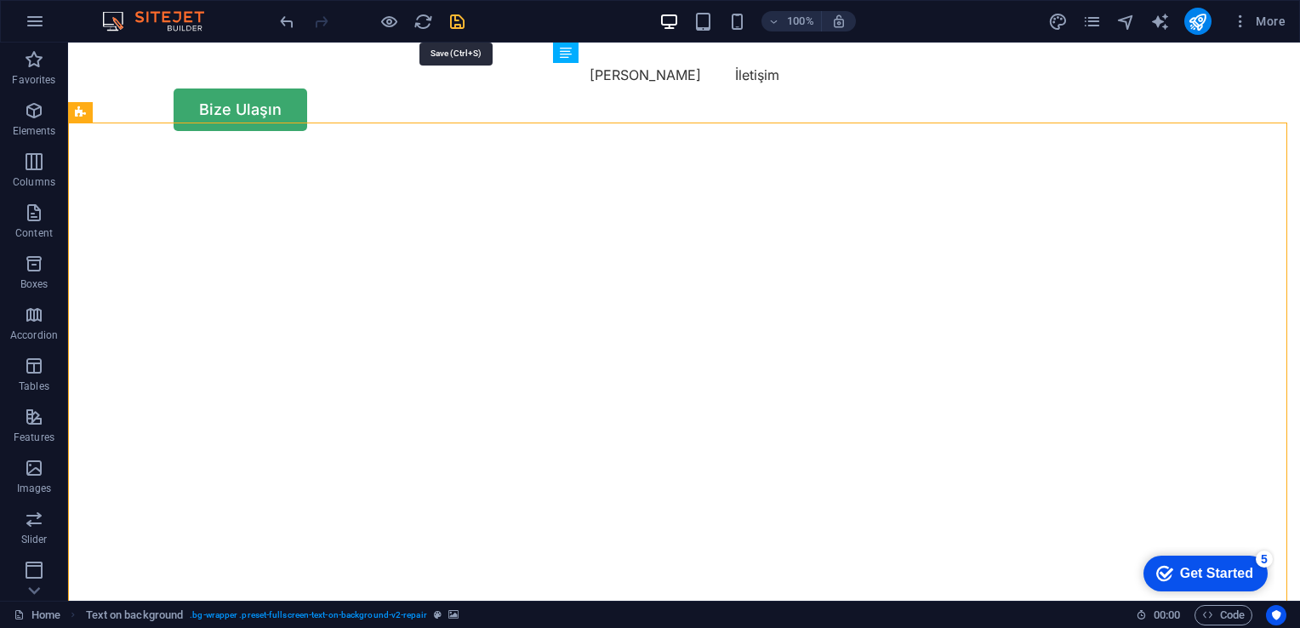
click at [450, 18] on icon "save" at bounding box center [458, 22] width 20 height 20
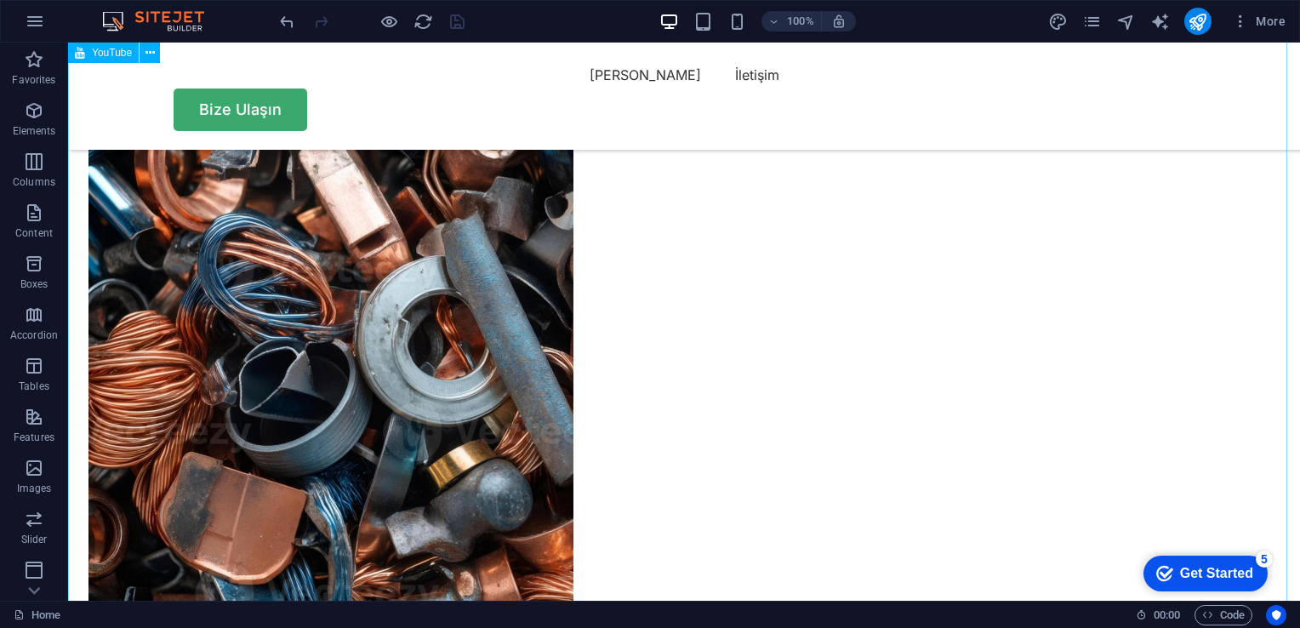
scroll to position [2954, 0]
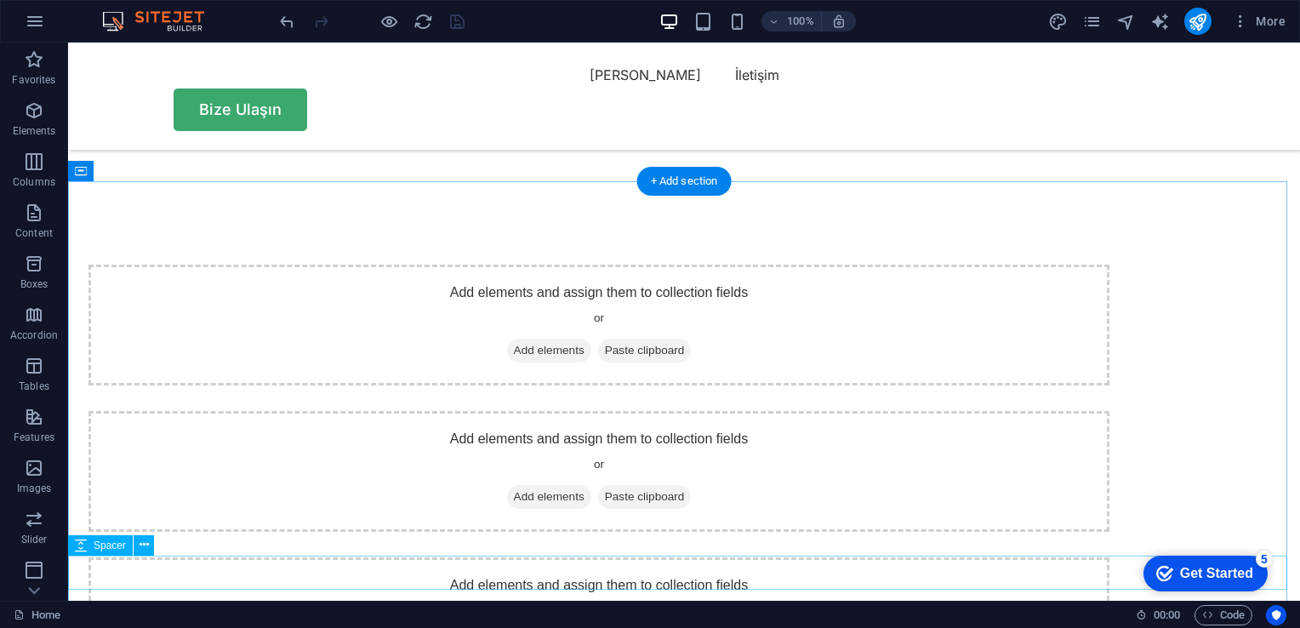
scroll to position [3509, 0]
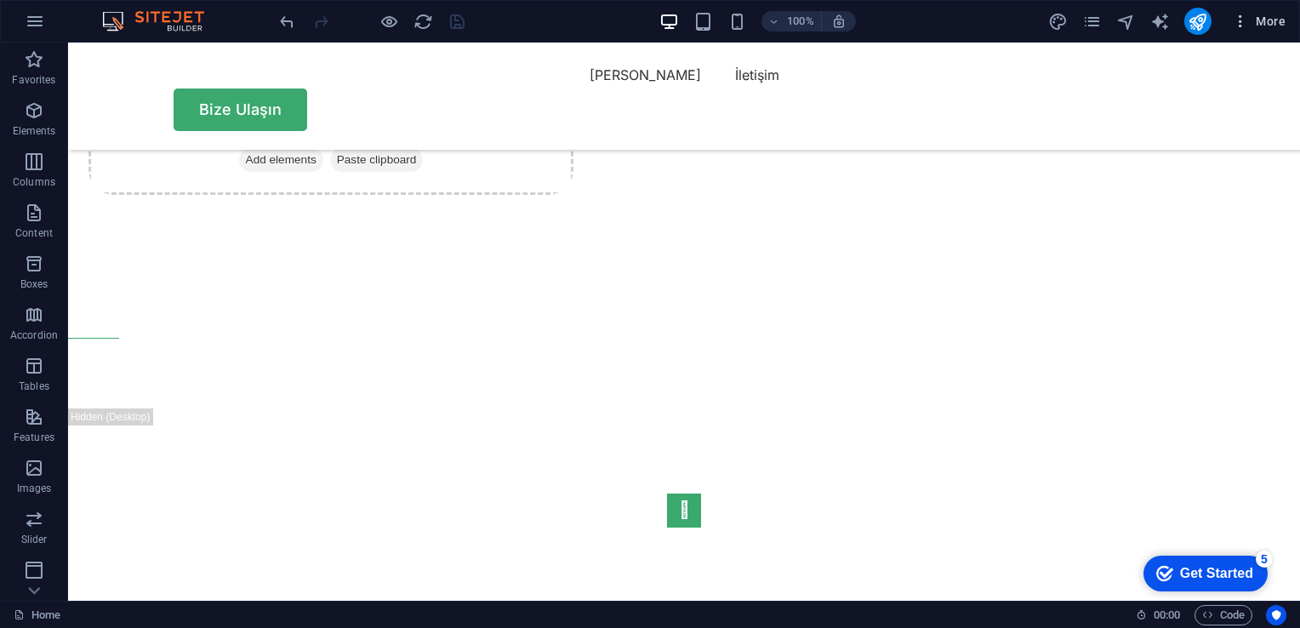
click at [1248, 26] on icon "button" at bounding box center [1240, 21] width 17 height 17
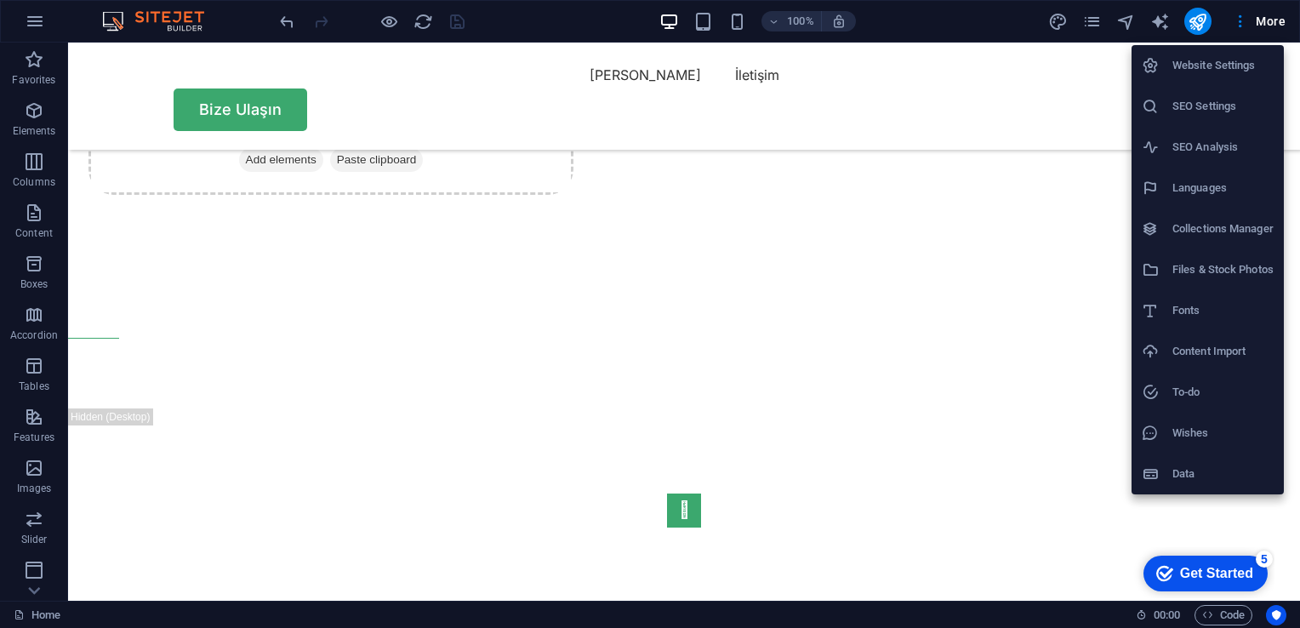
click at [899, 209] on div at bounding box center [650, 314] width 1300 height 628
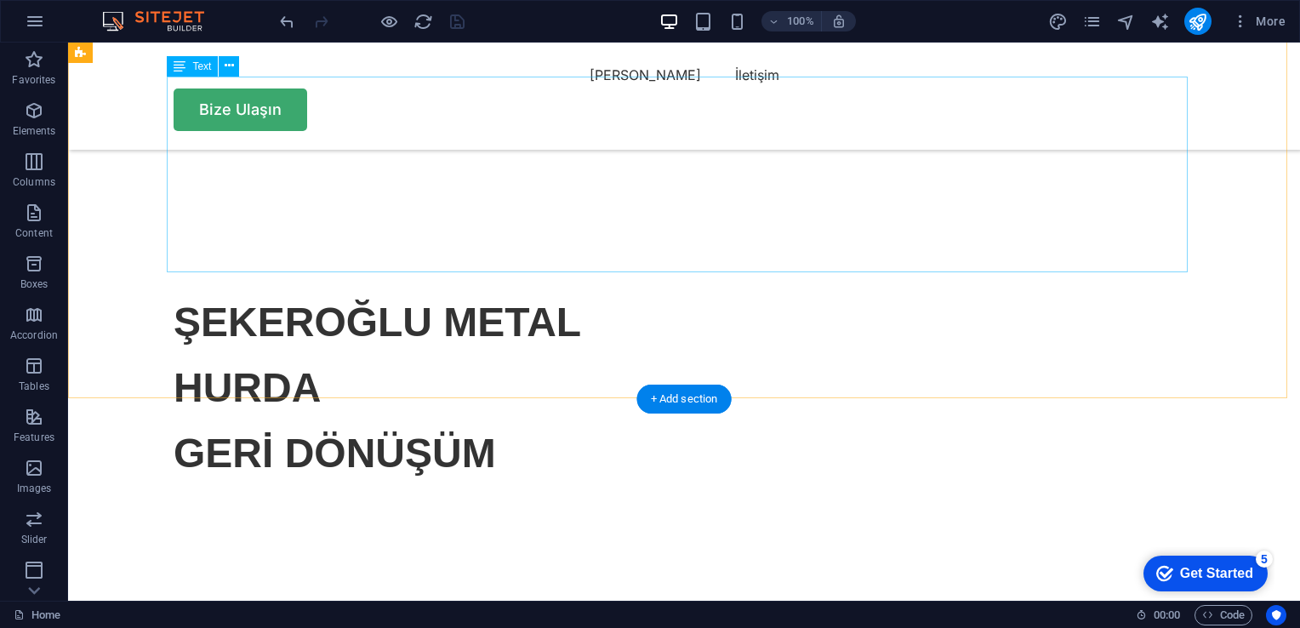
scroll to position [0, 0]
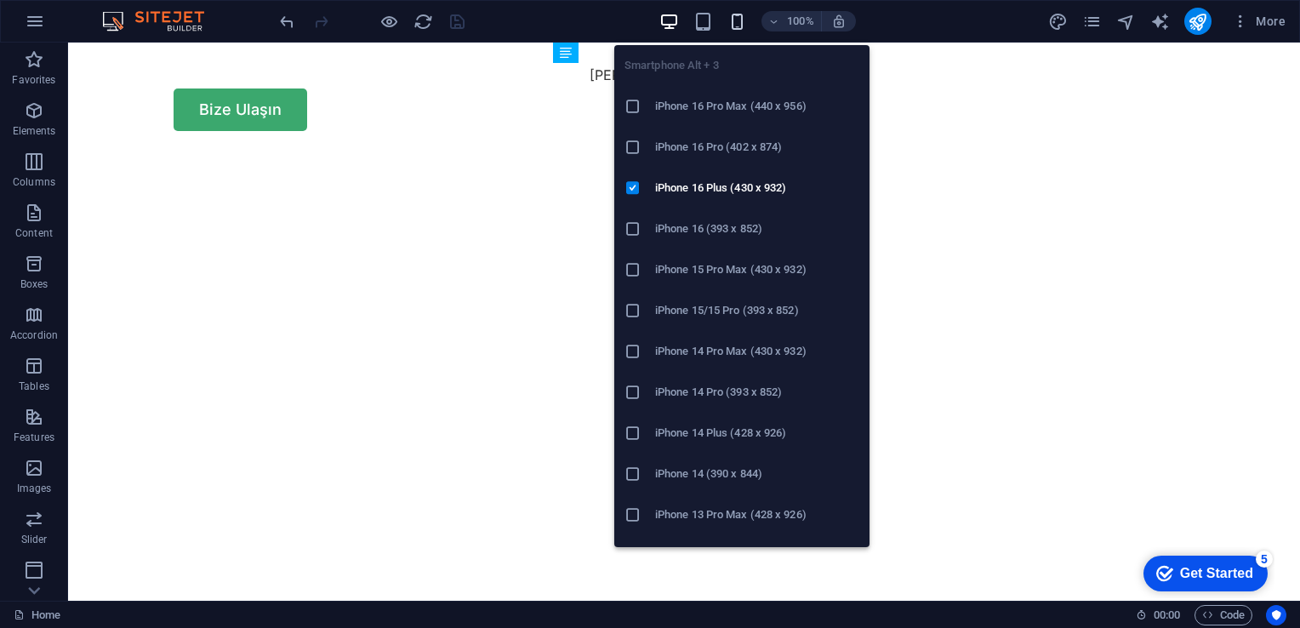
click at [745, 19] on span "button" at bounding box center [738, 22] width 20 height 20
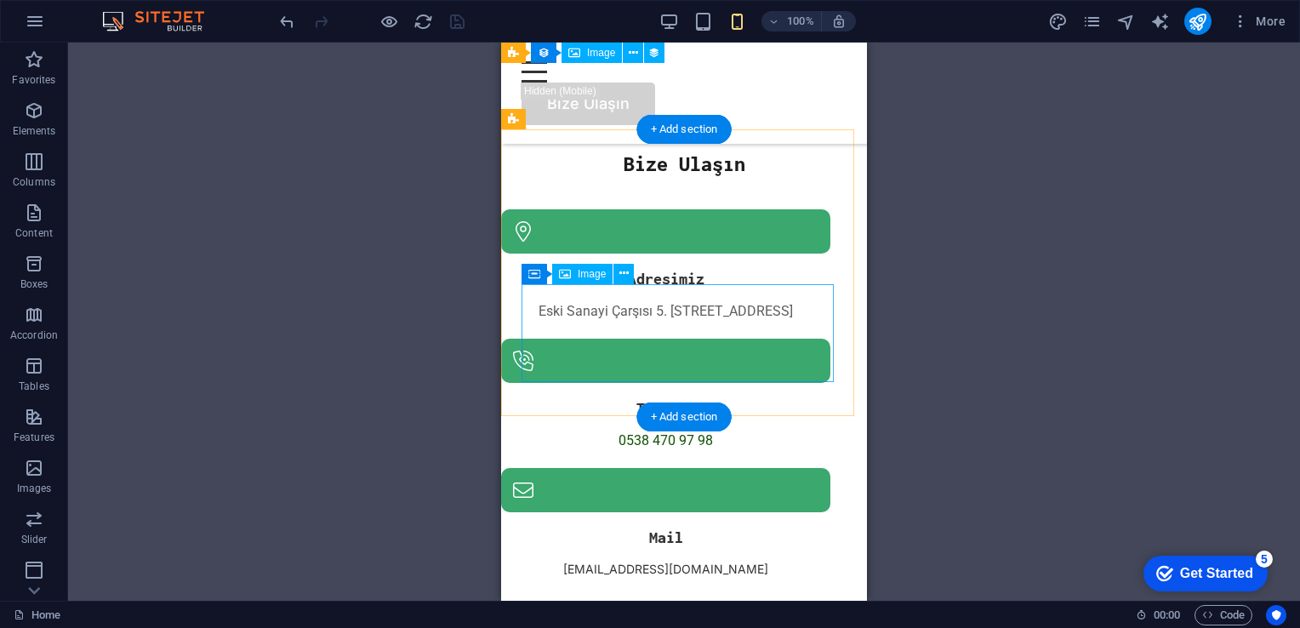
scroll to position [4602, 0]
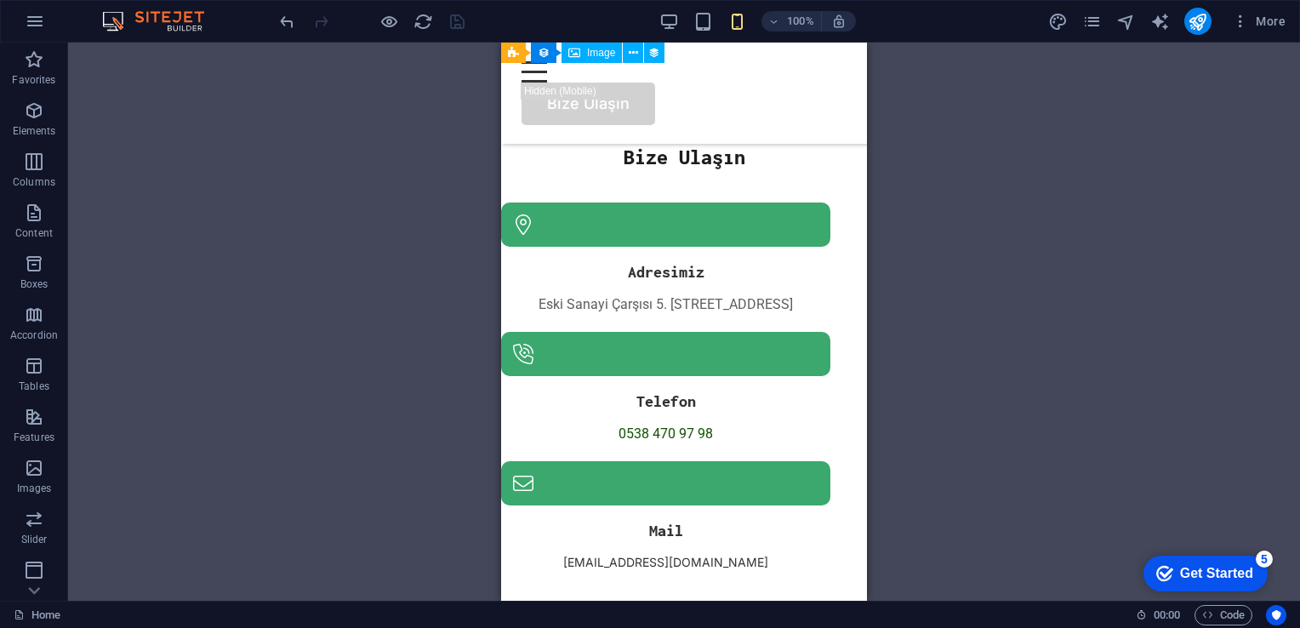
drag, startPoint x: 965, startPoint y: 481, endPoint x: 1012, endPoint y: 206, distance: 278.8
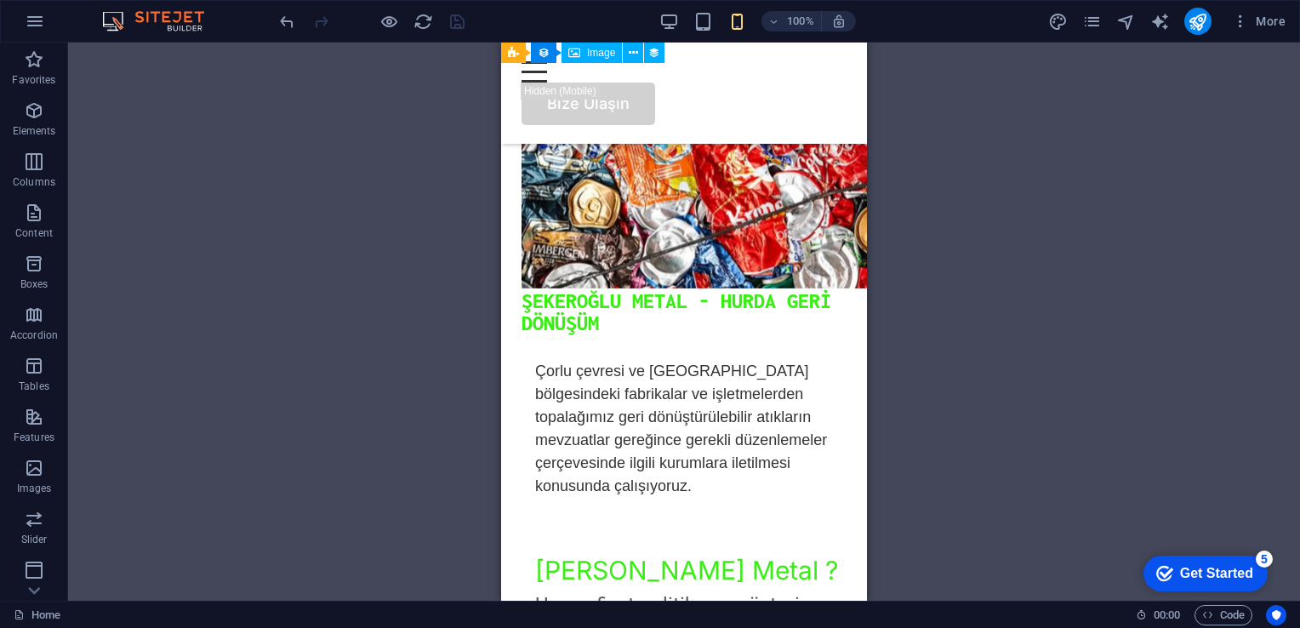
scroll to position [0, 0]
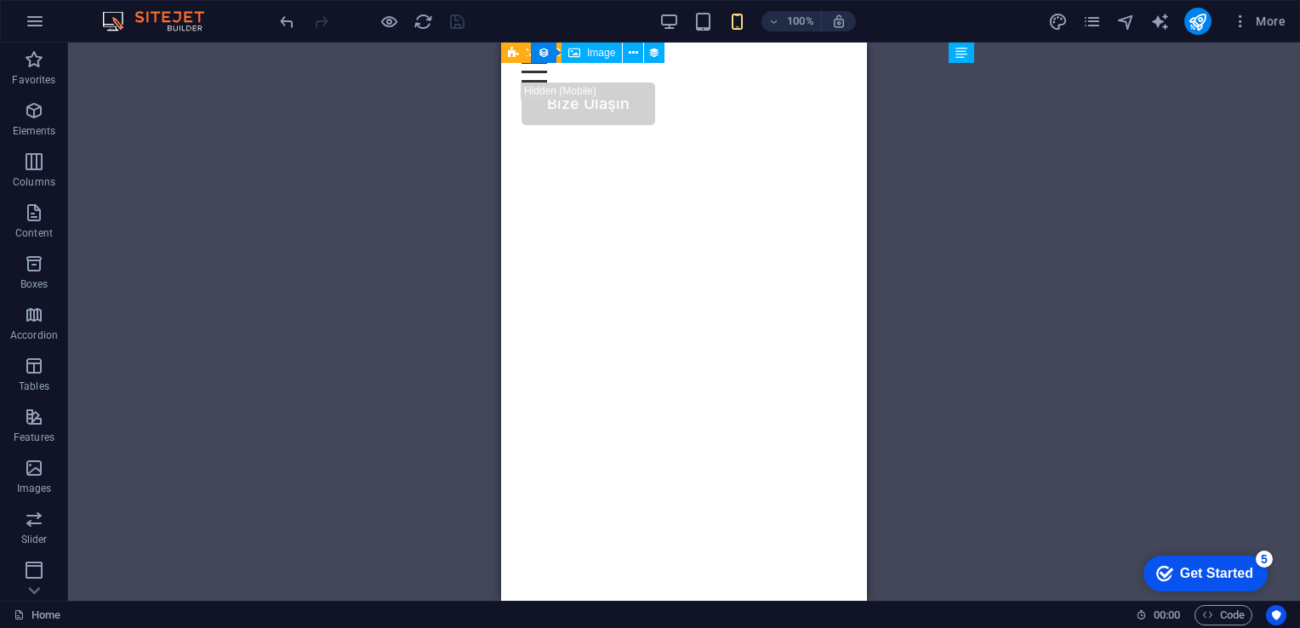
drag, startPoint x: 743, startPoint y: 461, endPoint x: 831, endPoint y: 120, distance: 352.5
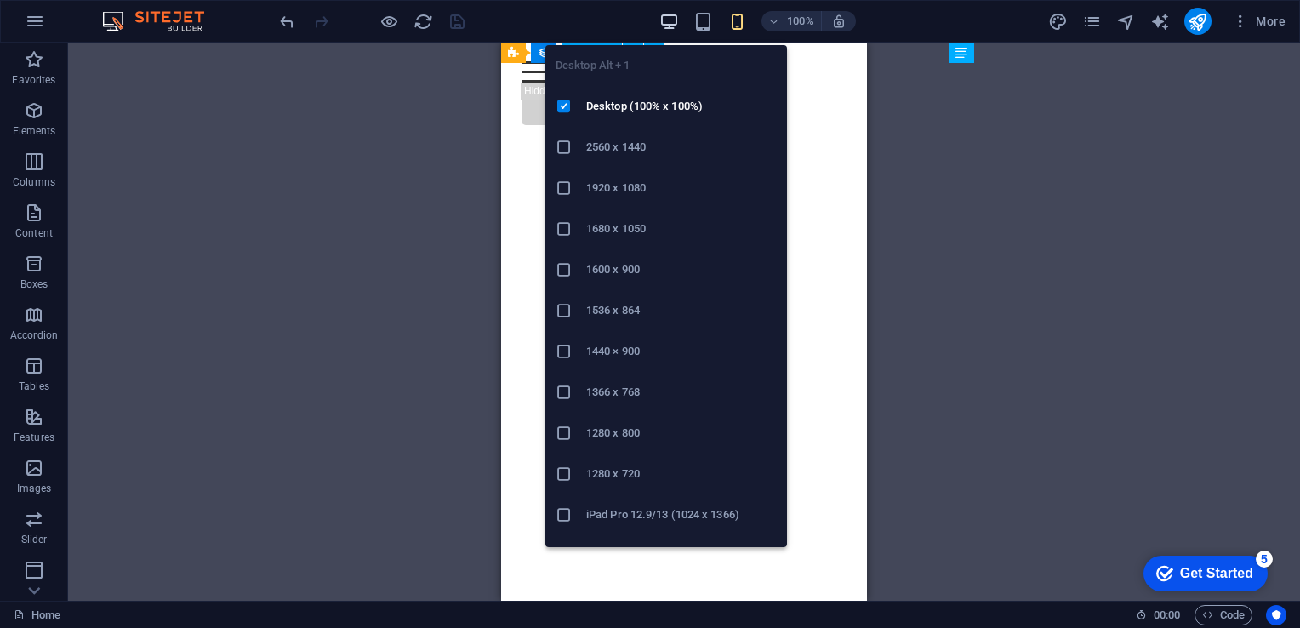
click at [659, 15] on icon "button" at bounding box center [669, 22] width 20 height 20
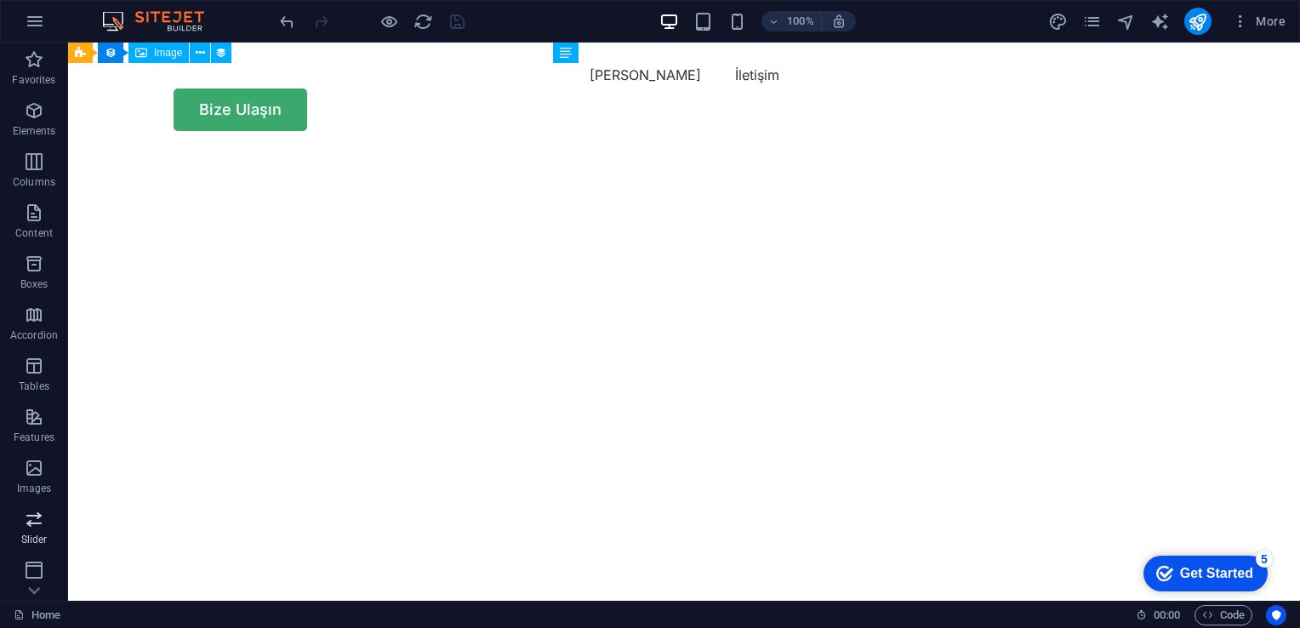
click at [37, 528] on icon "button" at bounding box center [34, 519] width 20 height 20
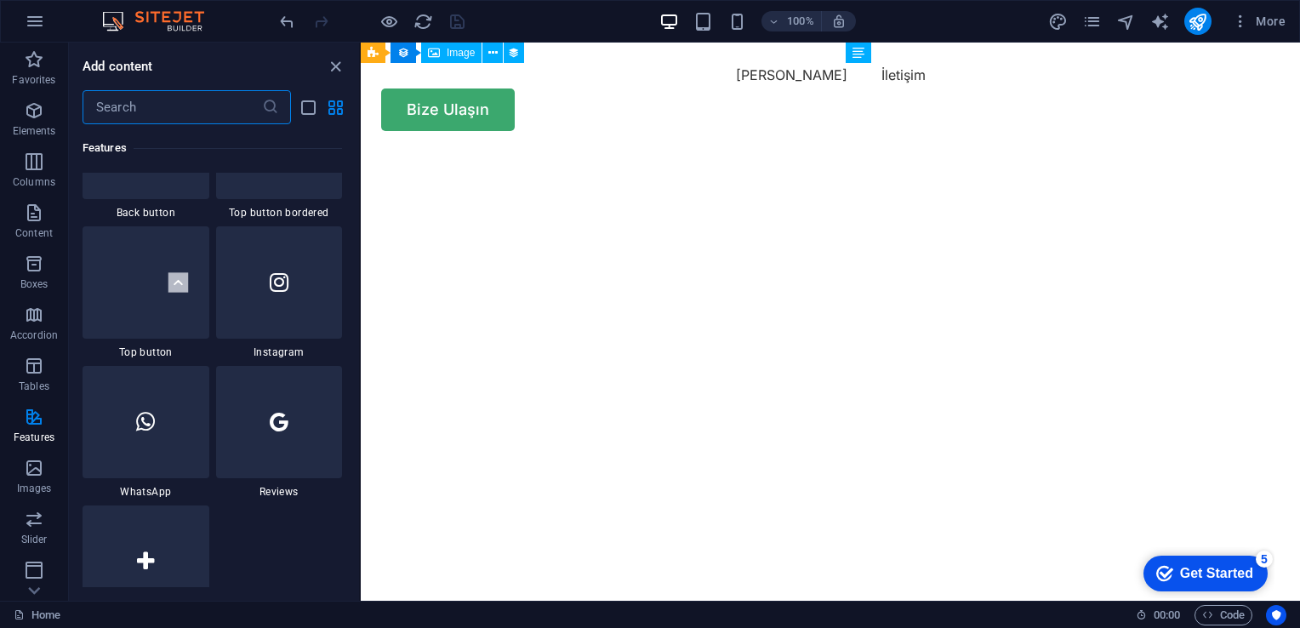
scroll to position [7774, 0]
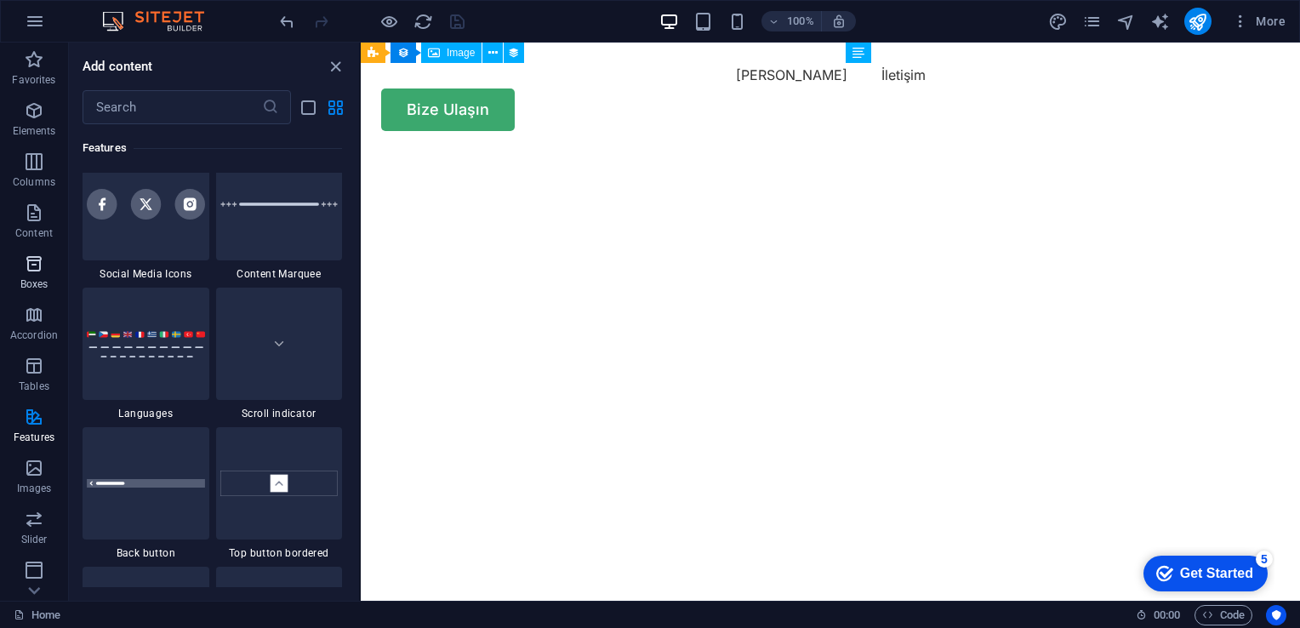
click at [31, 257] on icon "button" at bounding box center [34, 264] width 20 height 20
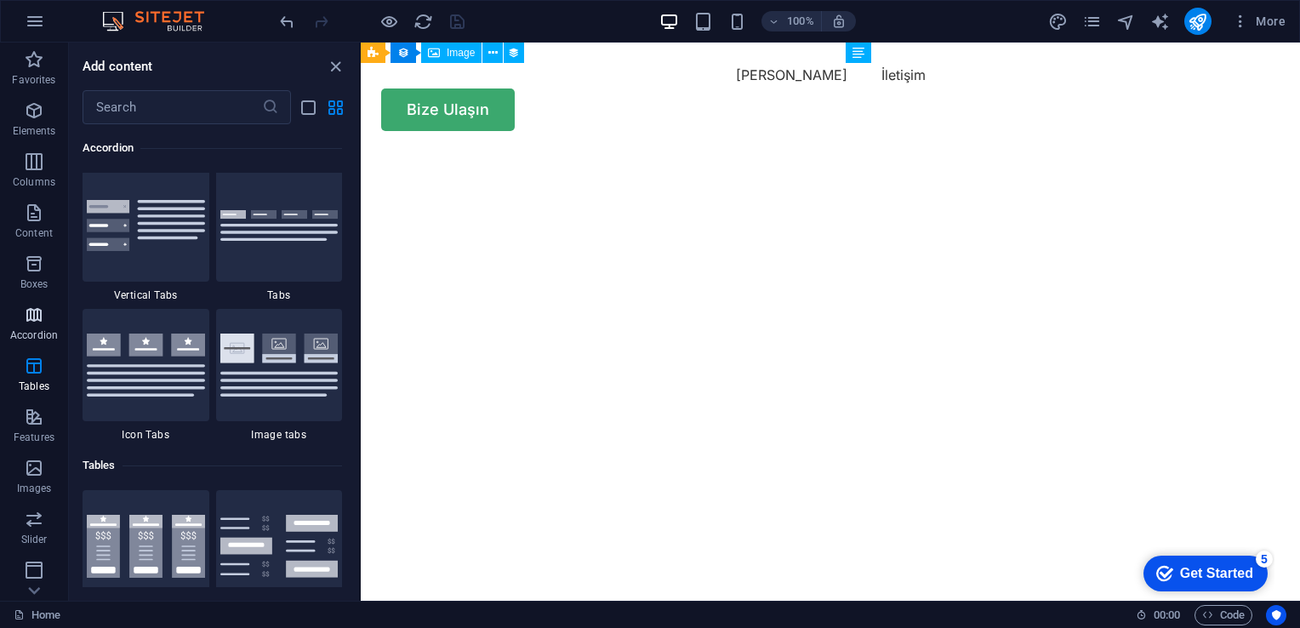
scroll to position [4694, 0]
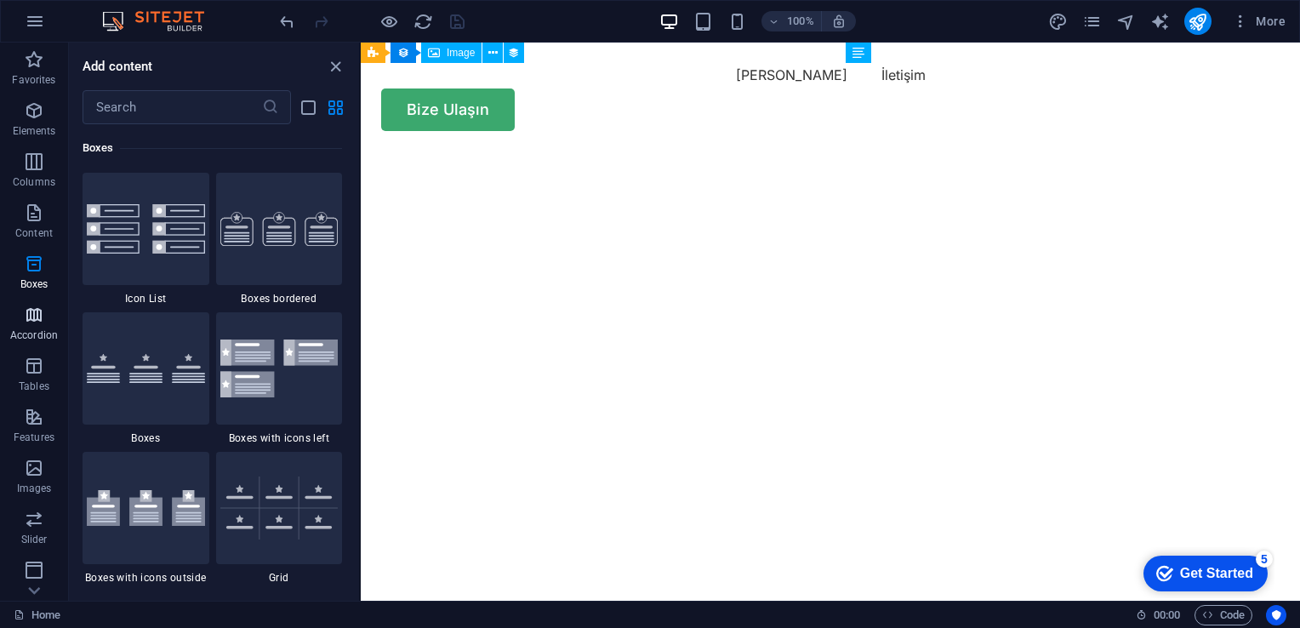
click at [41, 305] on icon "button" at bounding box center [34, 315] width 20 height 20
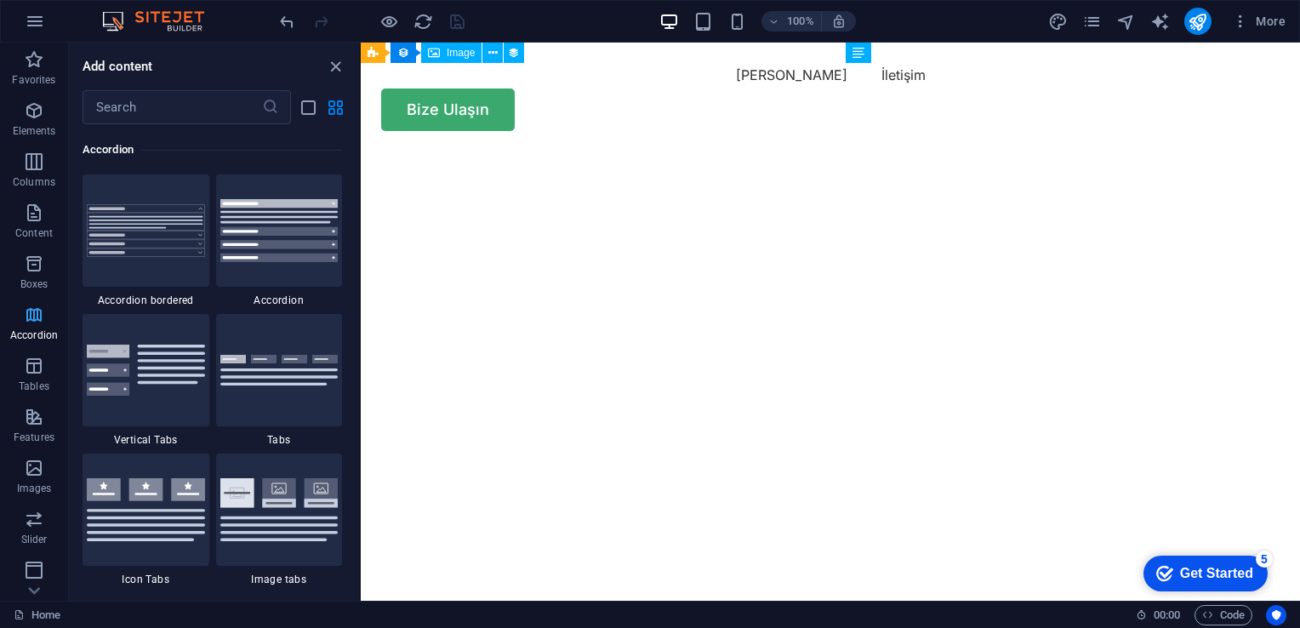
scroll to position [5432, 0]
click at [37, 161] on icon "button" at bounding box center [34, 161] width 20 height 20
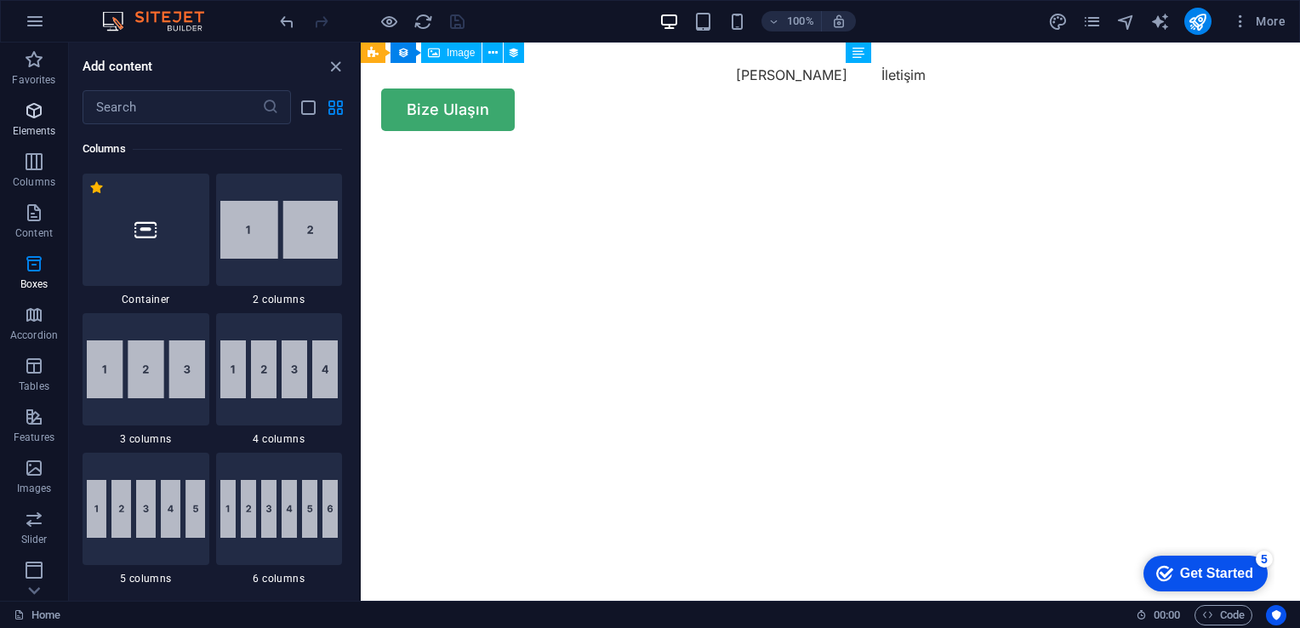
click at [31, 120] on icon "button" at bounding box center [34, 110] width 20 height 20
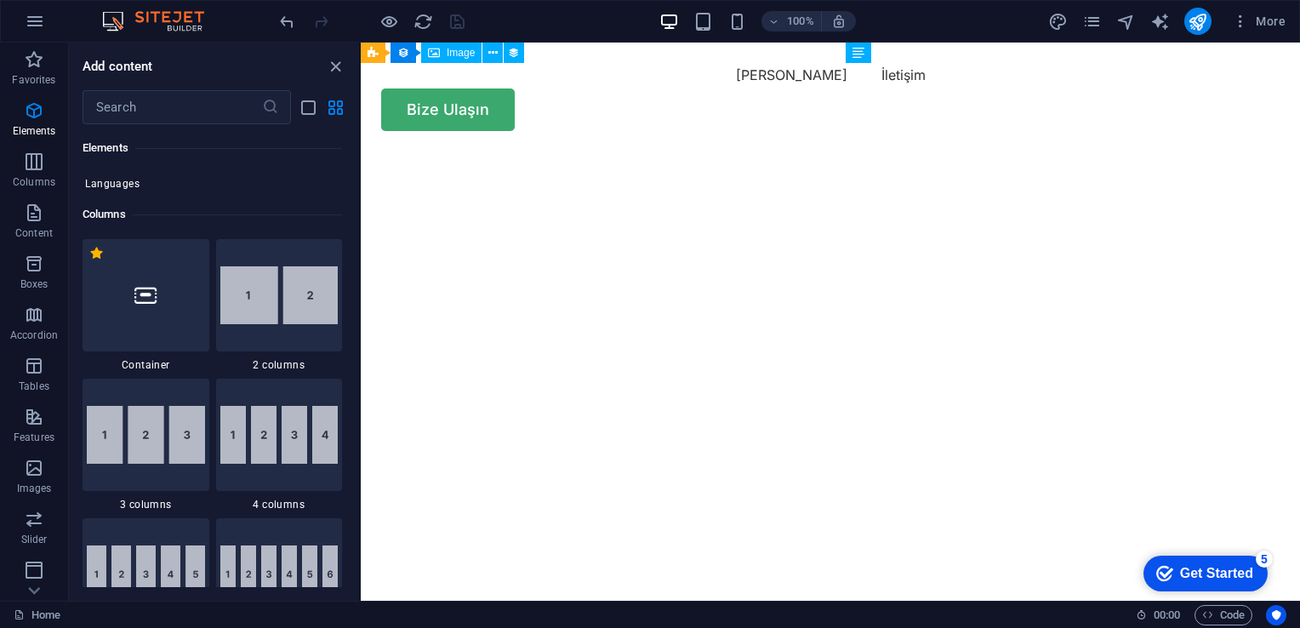
scroll to position [521, 0]
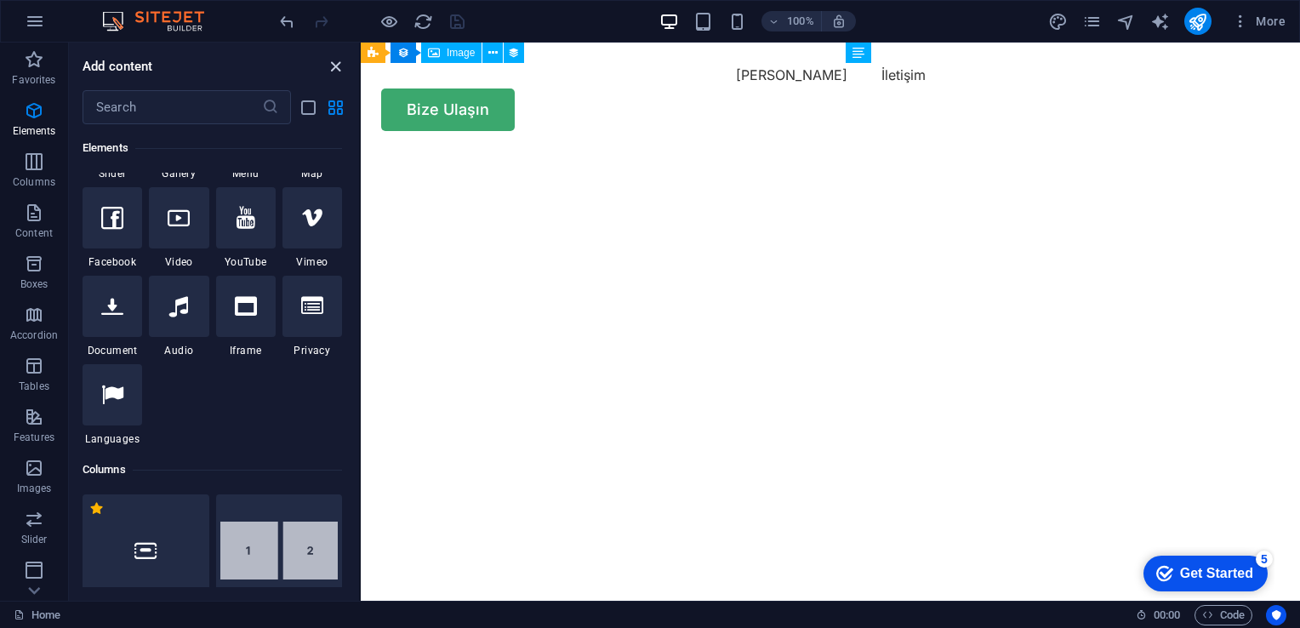
click at [334, 59] on icon "close panel" at bounding box center [336, 67] width 20 height 20
